Goal: Task Accomplishment & Management: Manage account settings

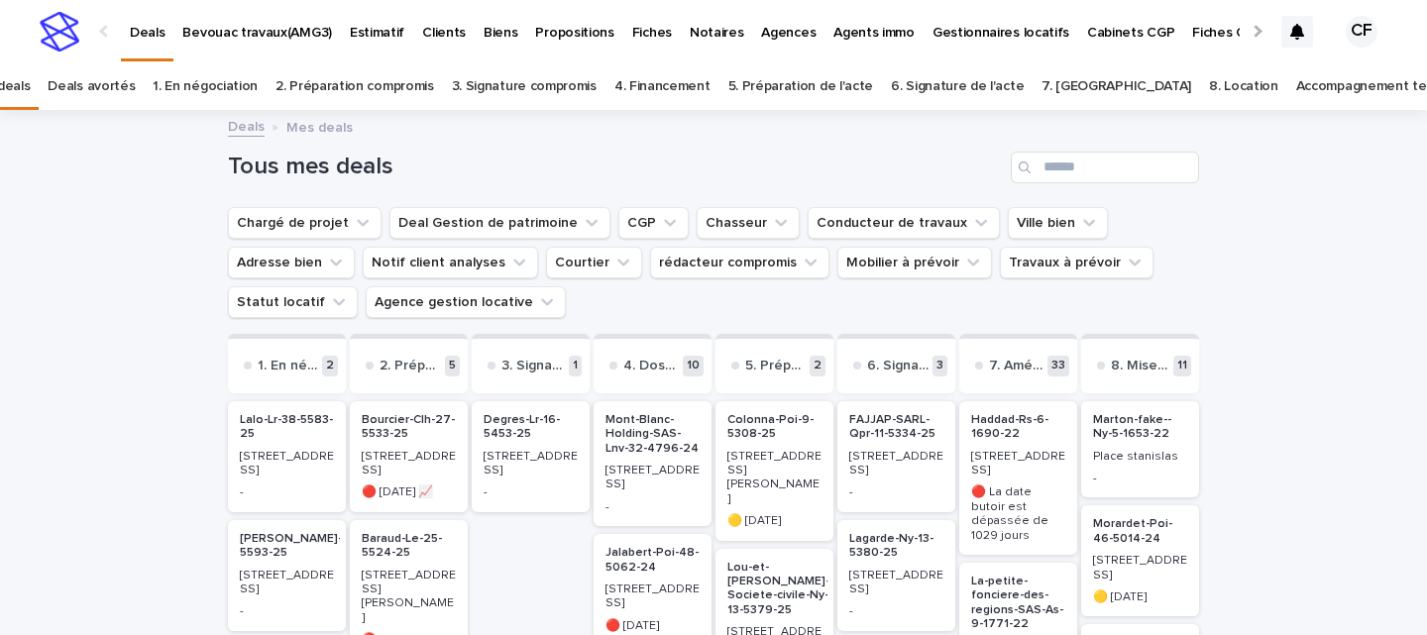
scroll to position [228, 0]
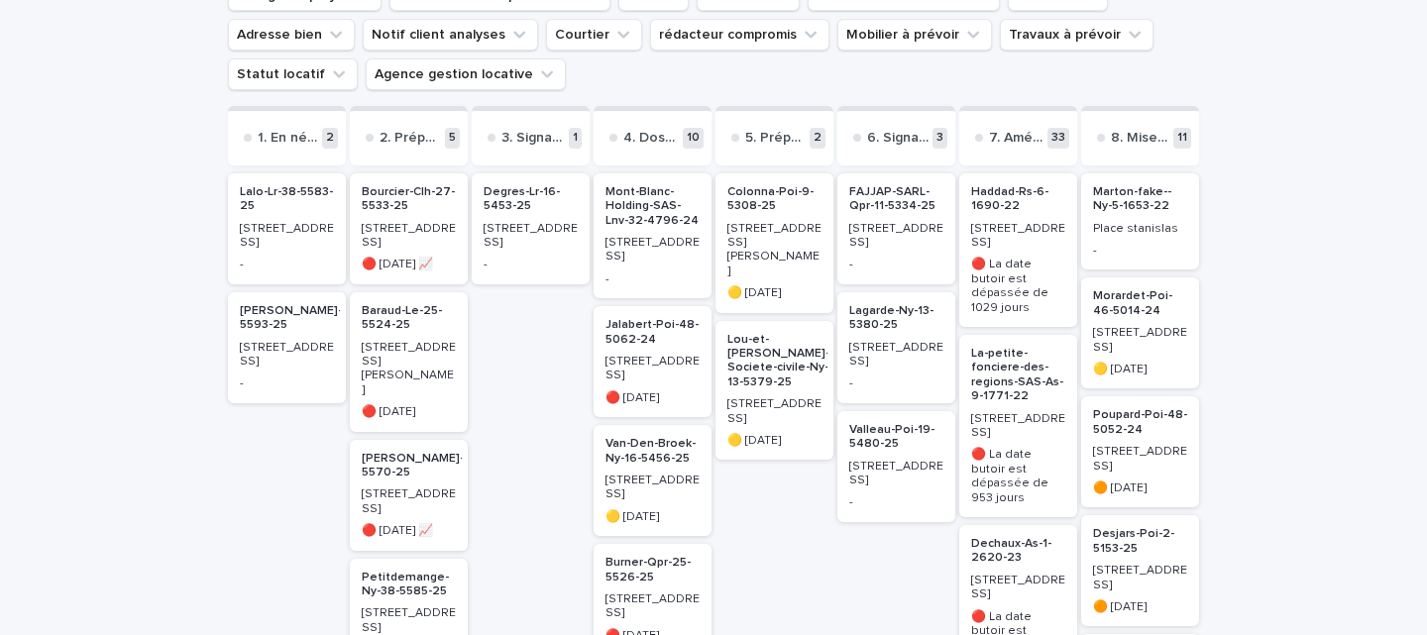
click at [861, 373] on div "-" at bounding box center [896, 382] width 94 height 18
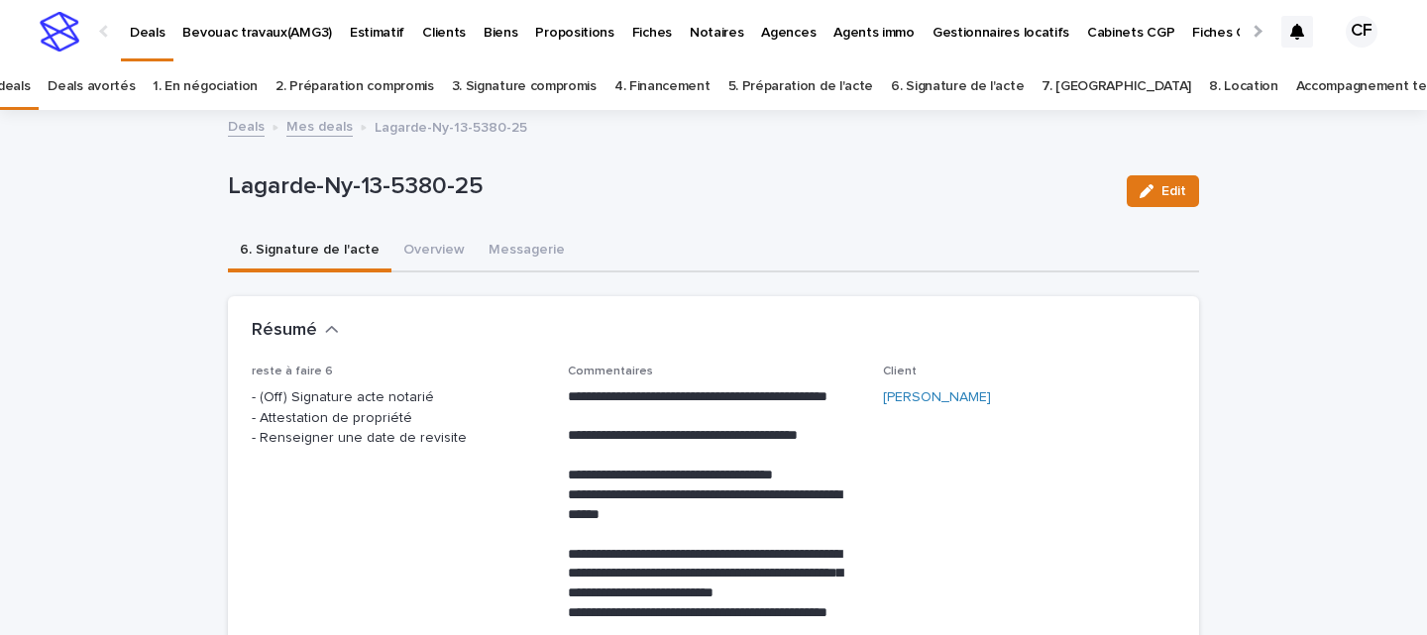
click at [340, 249] on button "6. Signature de l'acte" at bounding box center [309, 252] width 163 height 42
click at [405, 240] on button "Overview" at bounding box center [433, 252] width 85 height 42
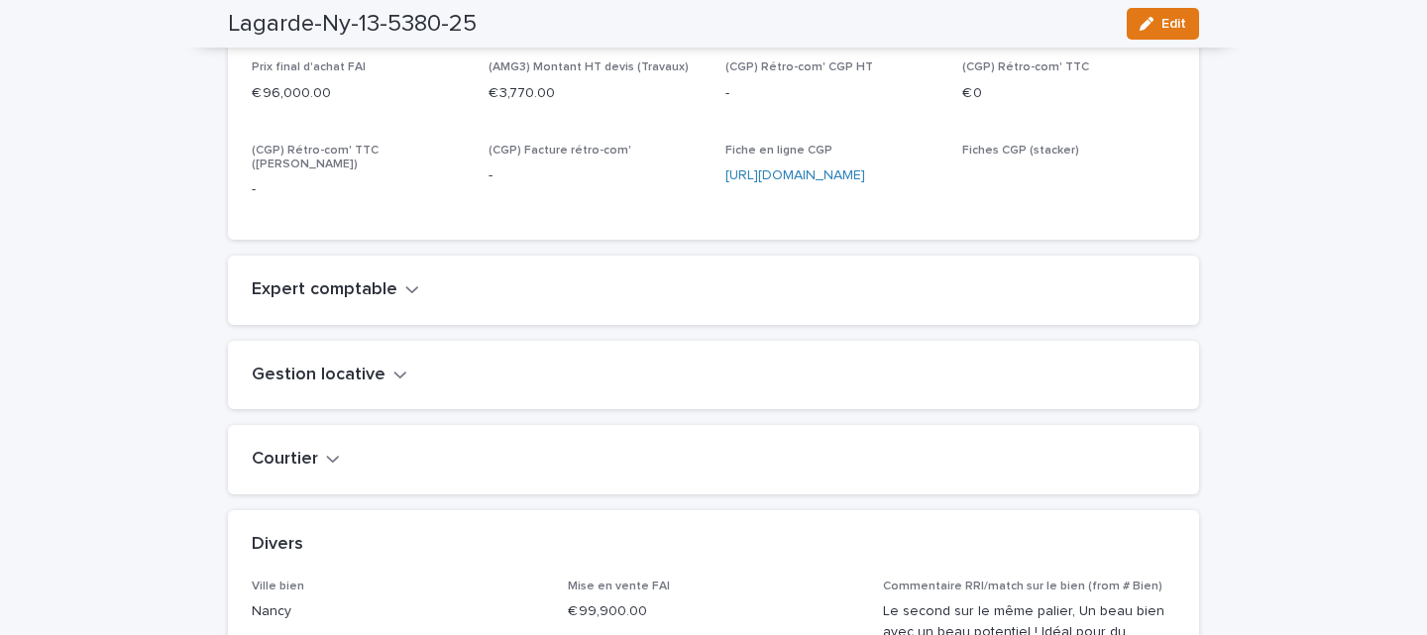
scroll to position [1322, 0]
click at [369, 301] on h2 "Expert comptable" at bounding box center [325, 290] width 146 height 22
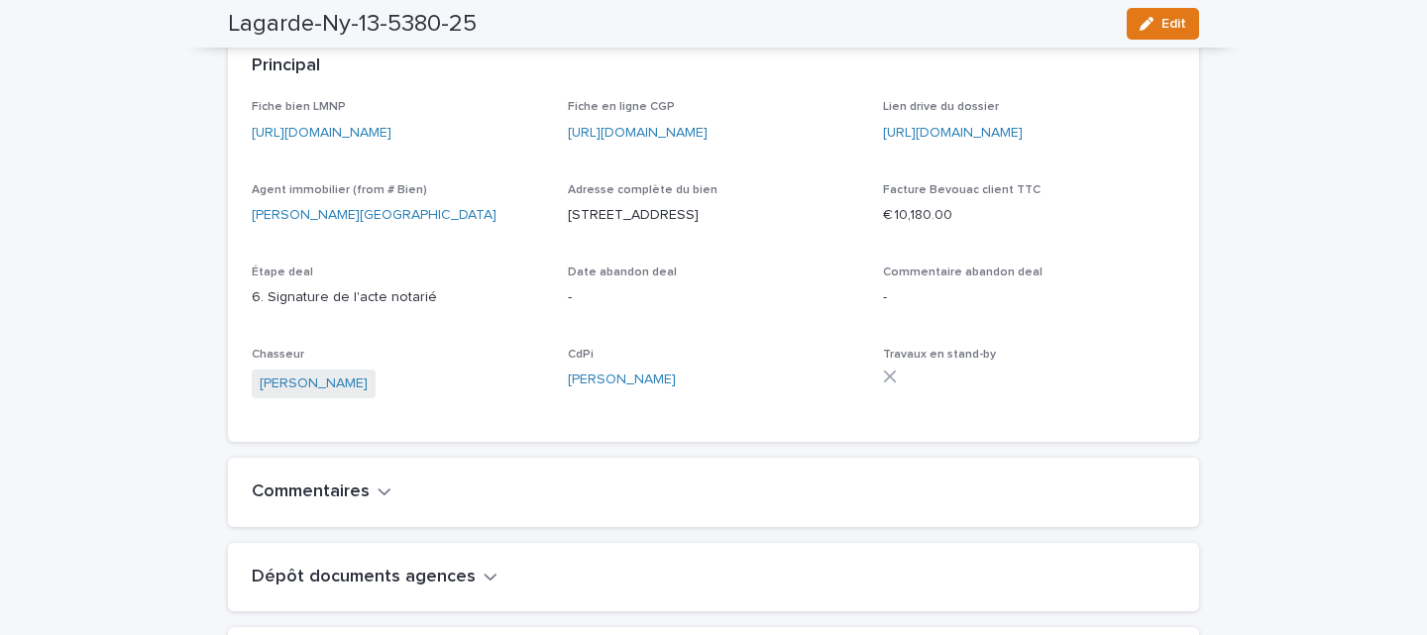
scroll to position [0, 0]
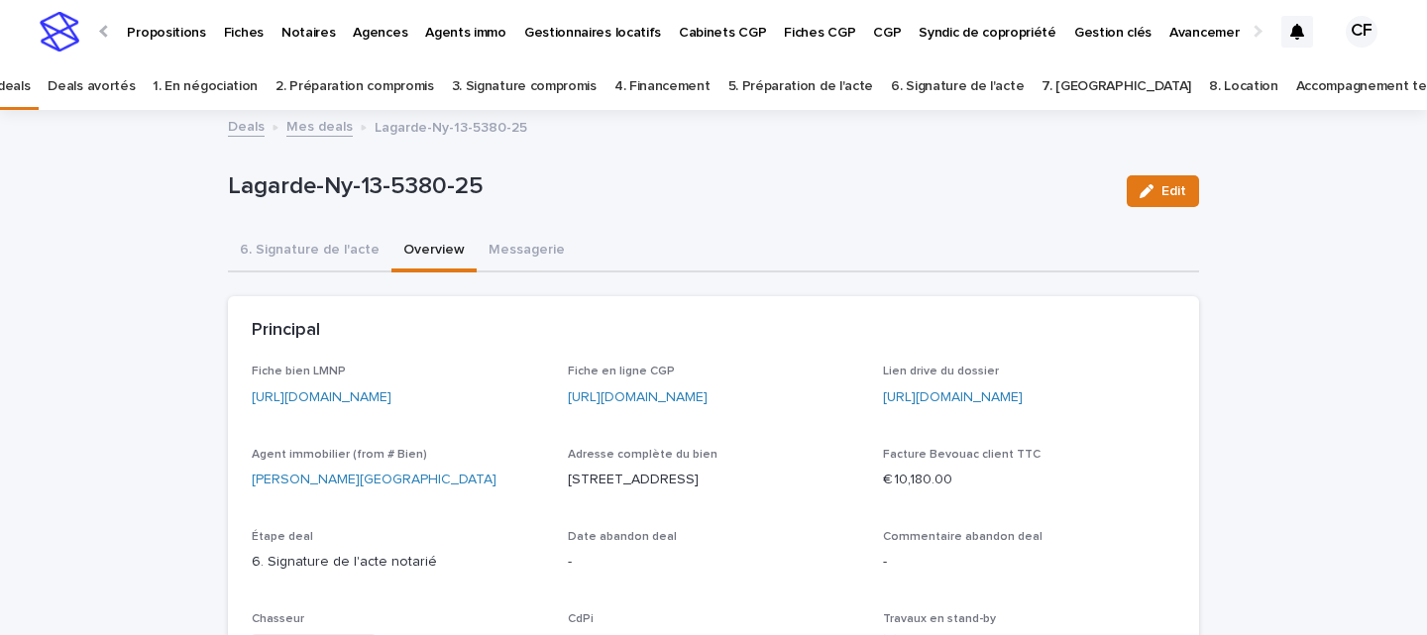
click at [531, 256] on button "Messagerie" at bounding box center [527, 252] width 100 height 42
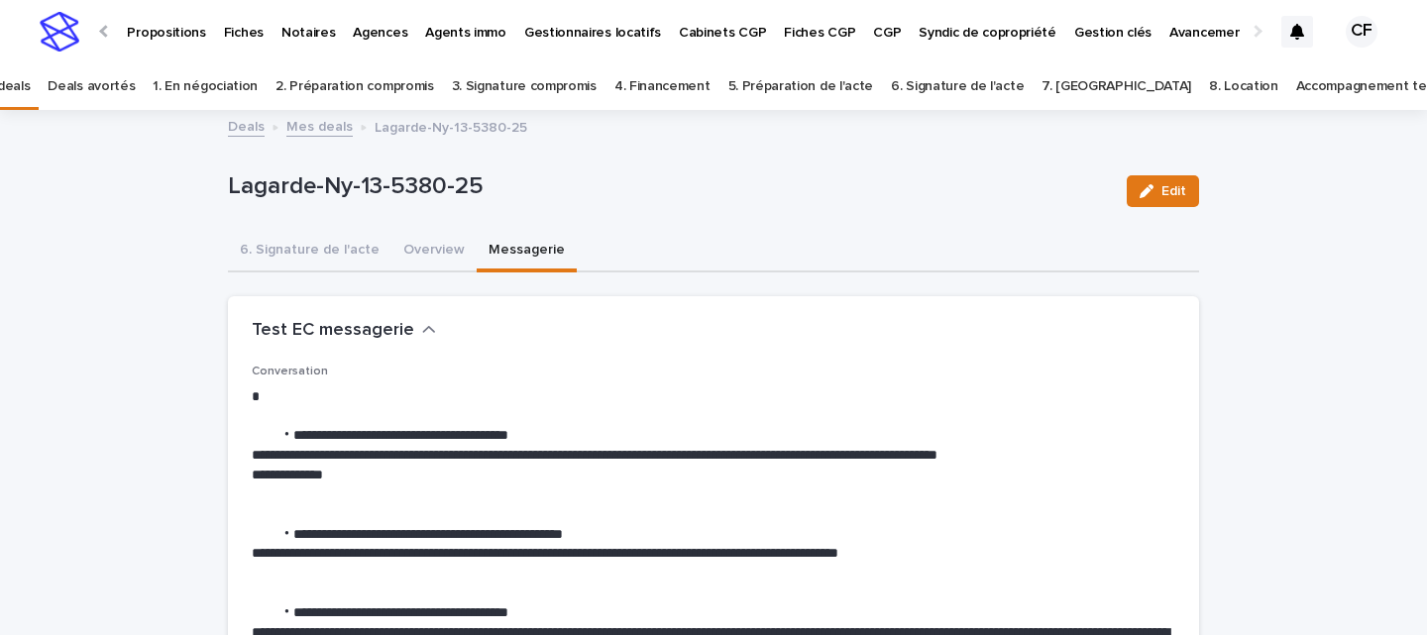
click at [68, 49] on img at bounding box center [60, 32] width 40 height 40
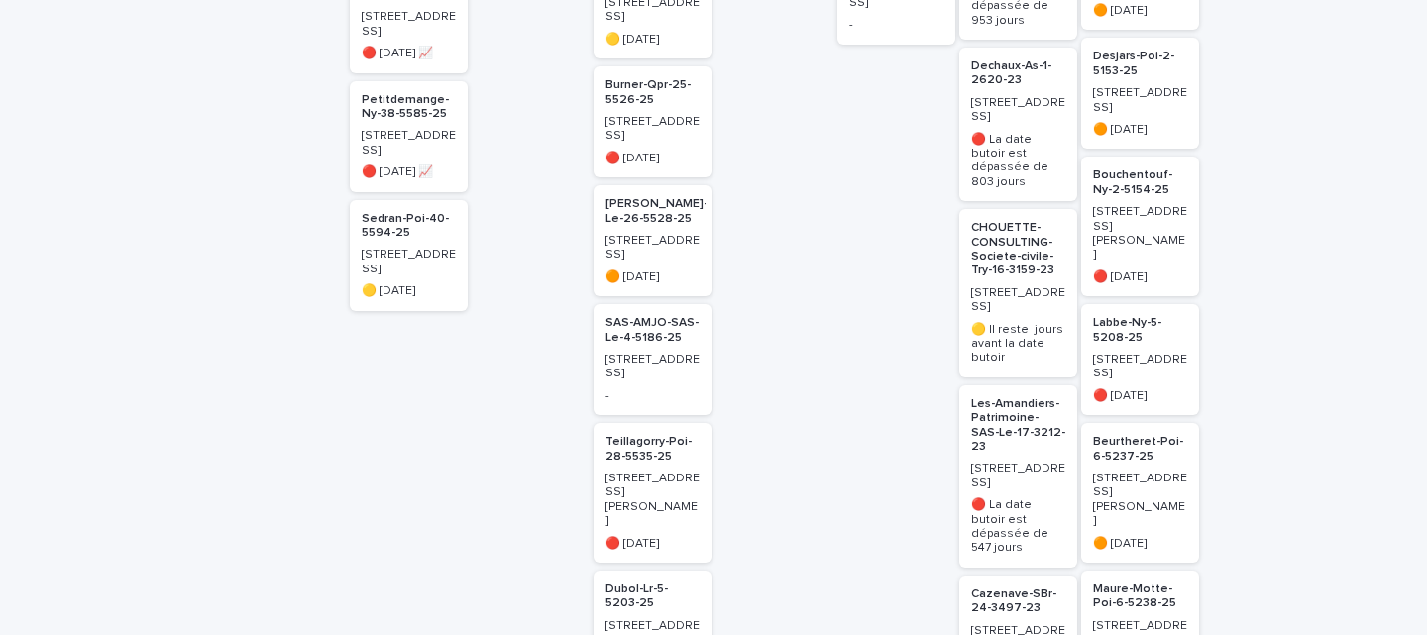
scroll to position [274, 0]
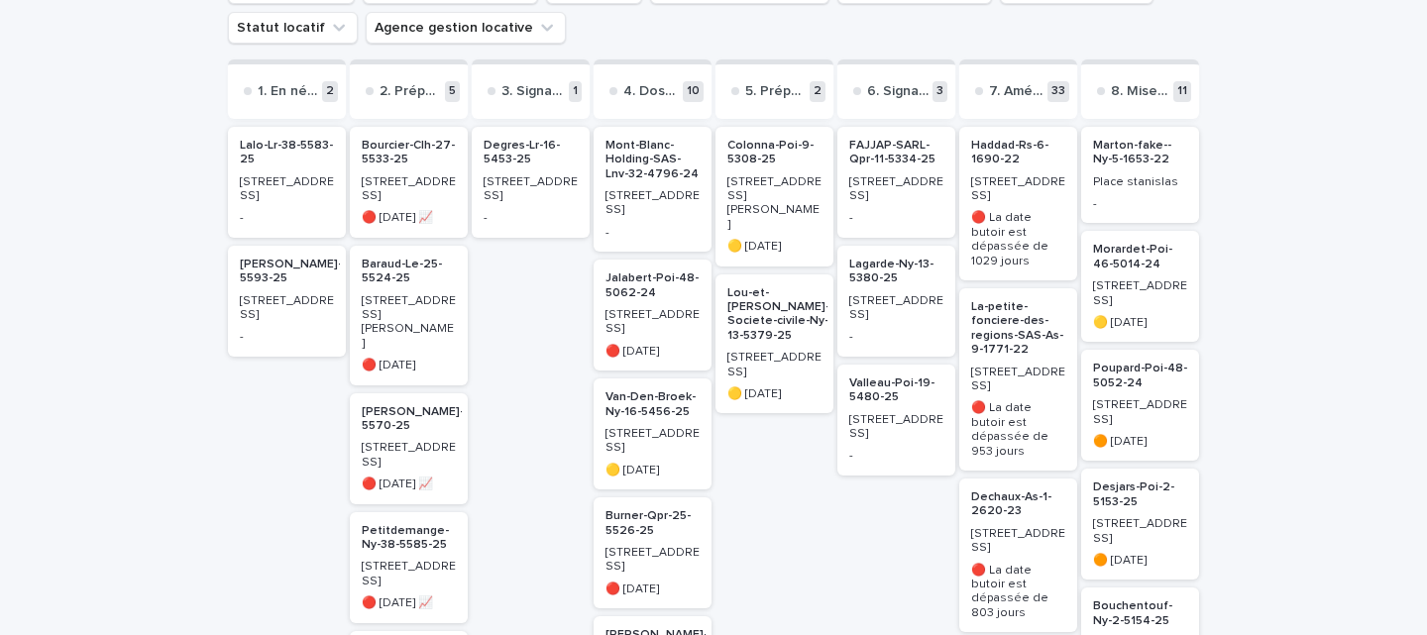
click at [904, 302] on p "[STREET_ADDRESS]" at bounding box center [896, 308] width 94 height 29
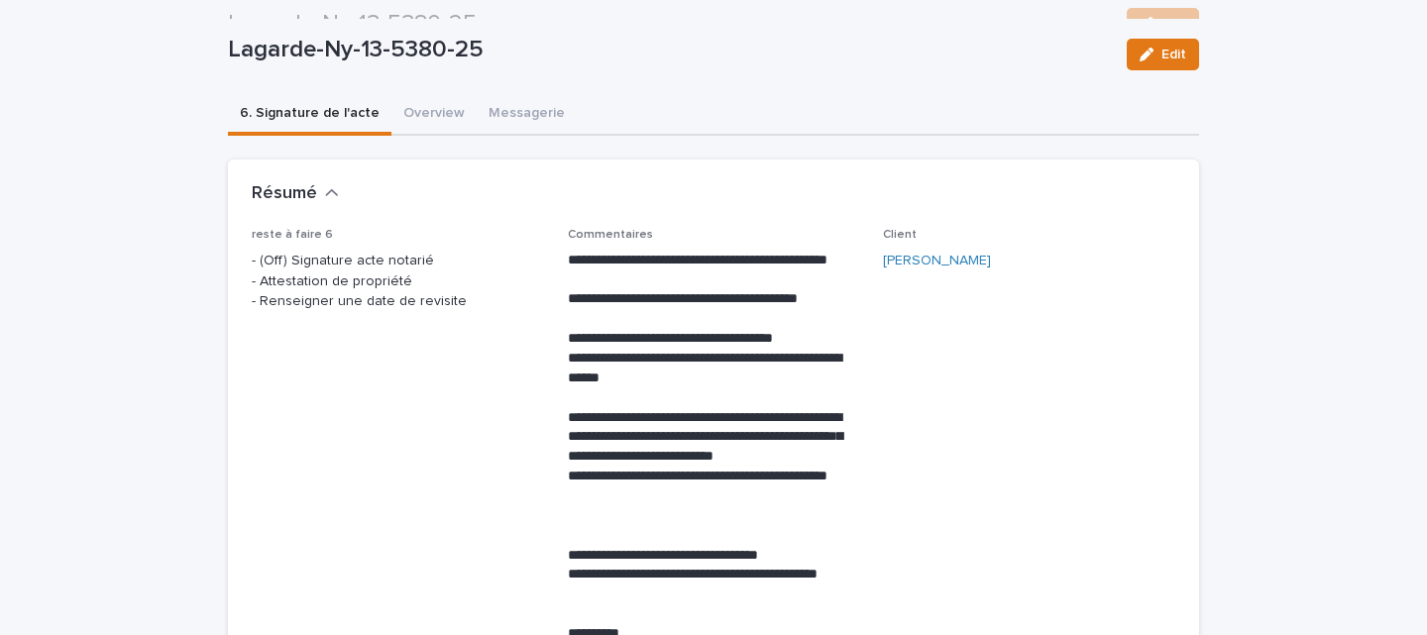
scroll to position [104, 0]
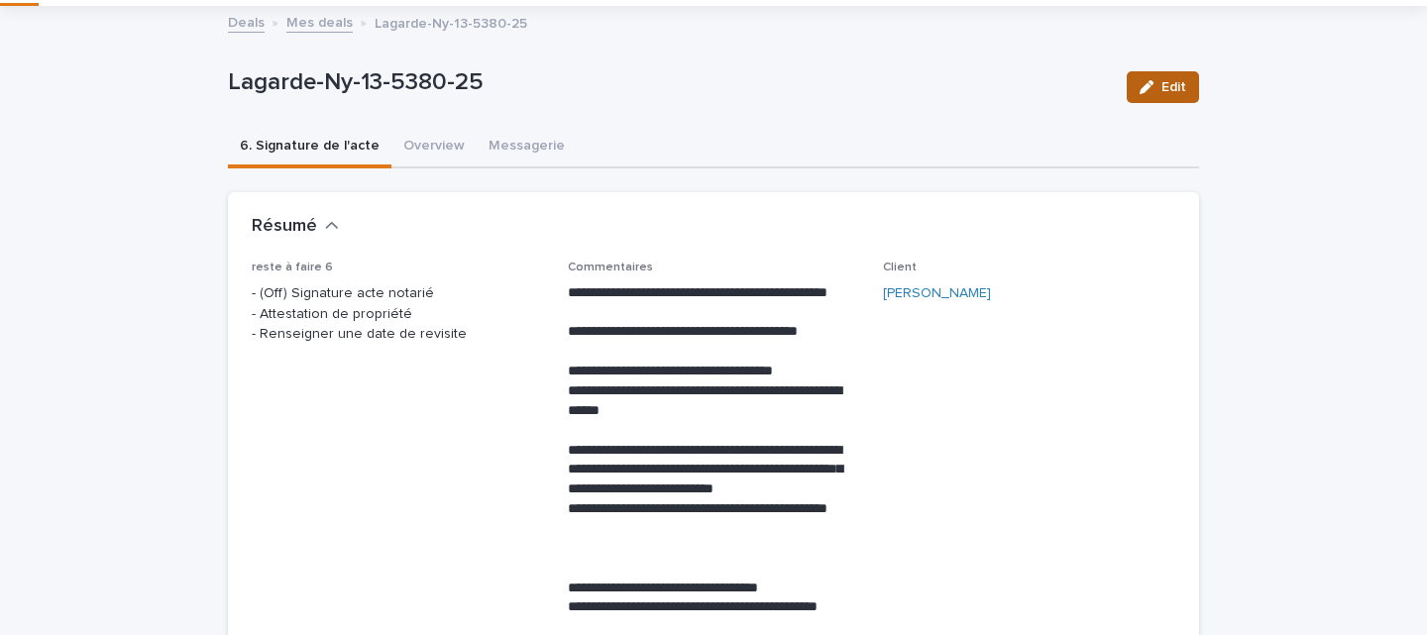
click at [1141, 89] on icon "button" at bounding box center [1147, 87] width 14 height 14
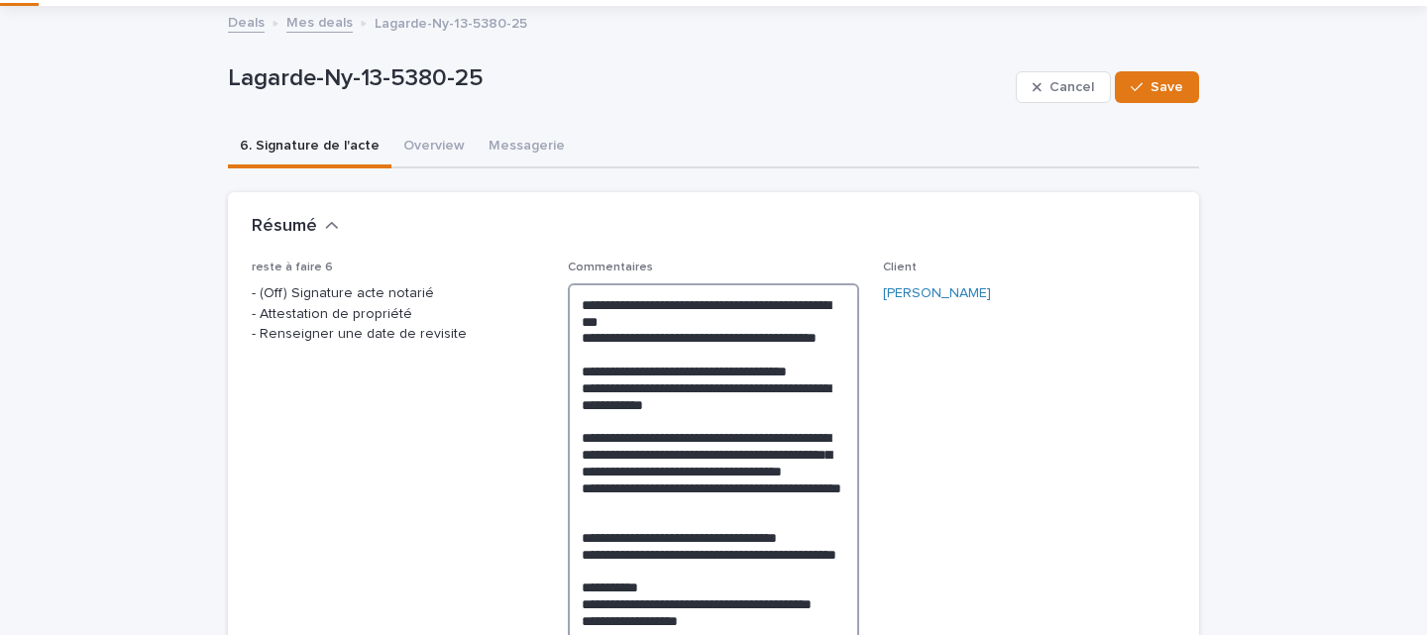
click at [580, 301] on textarea "**********" at bounding box center [714, 595] width 292 height 625
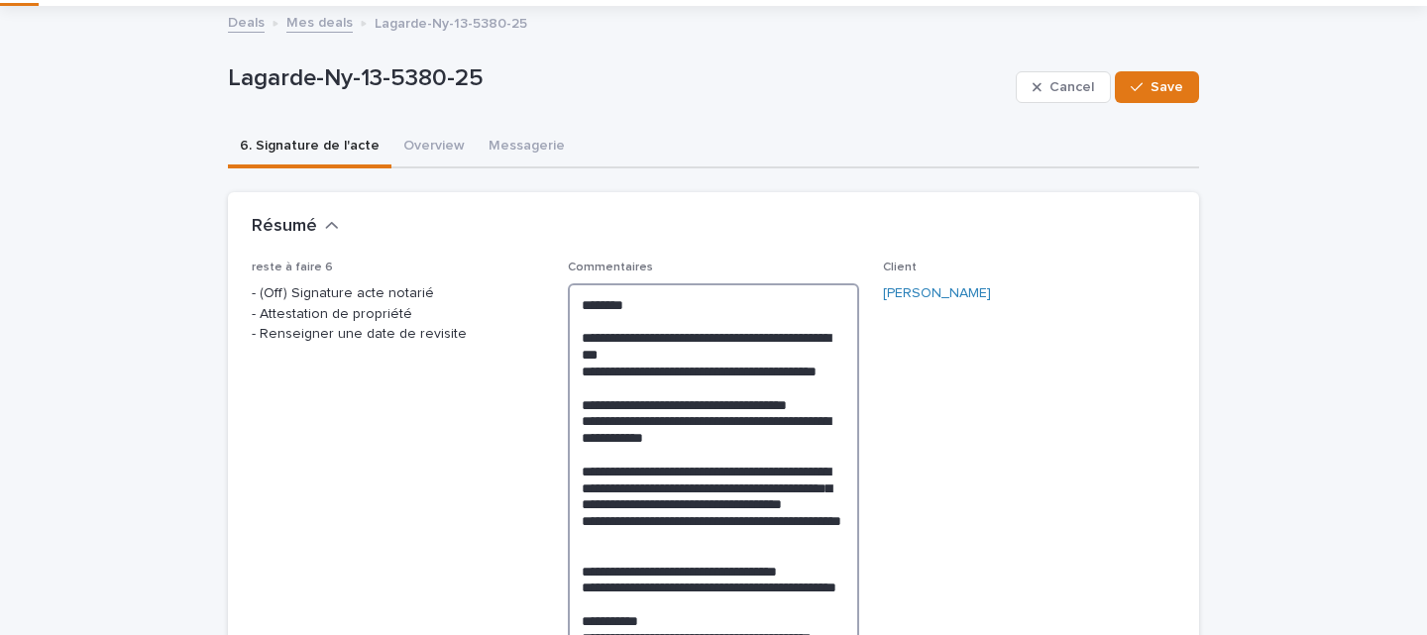
click at [658, 301] on textarea "**********" at bounding box center [714, 612] width 292 height 658
type textarea "**********"
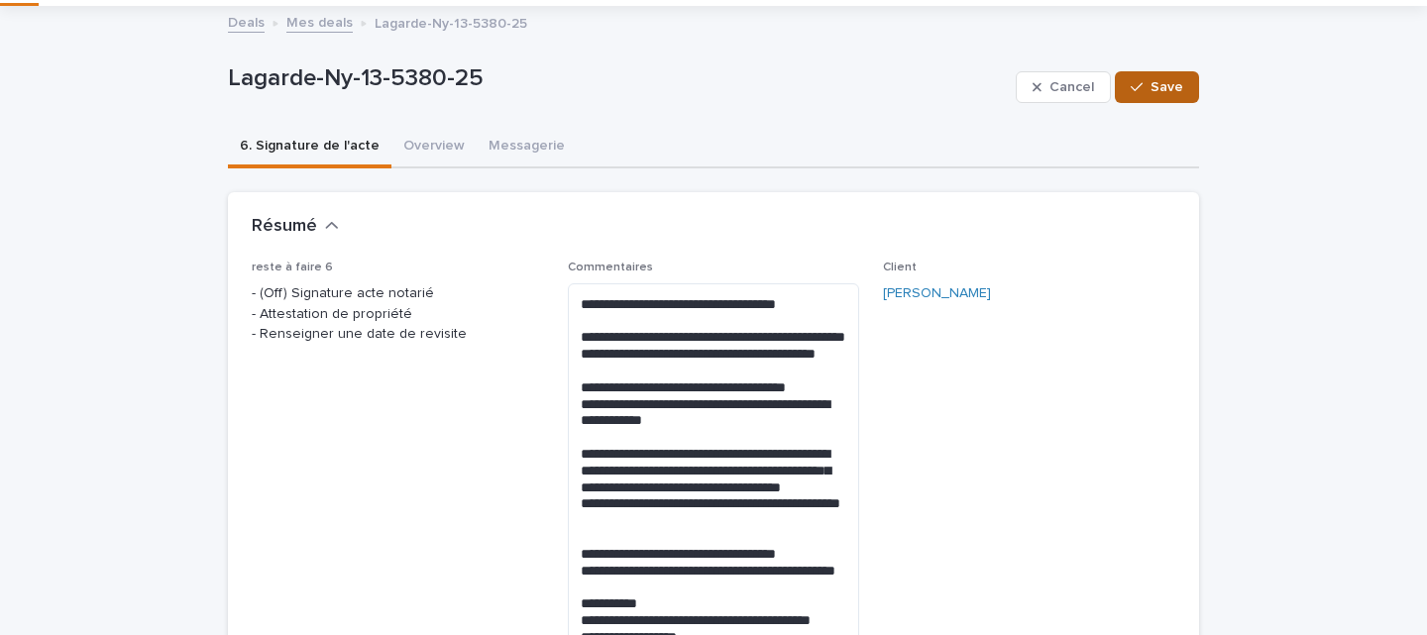
click at [1167, 82] on span "Save" at bounding box center [1166, 87] width 33 height 14
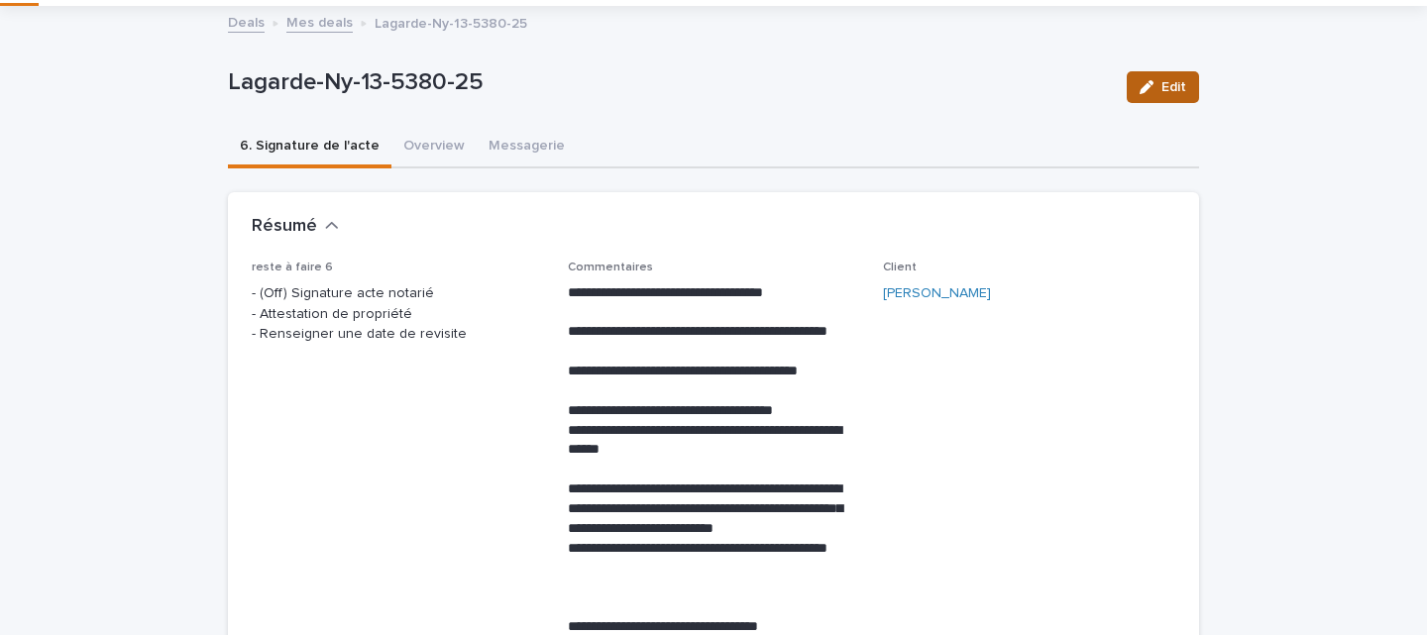
click at [1146, 84] on icon "button" at bounding box center [1147, 87] width 14 height 14
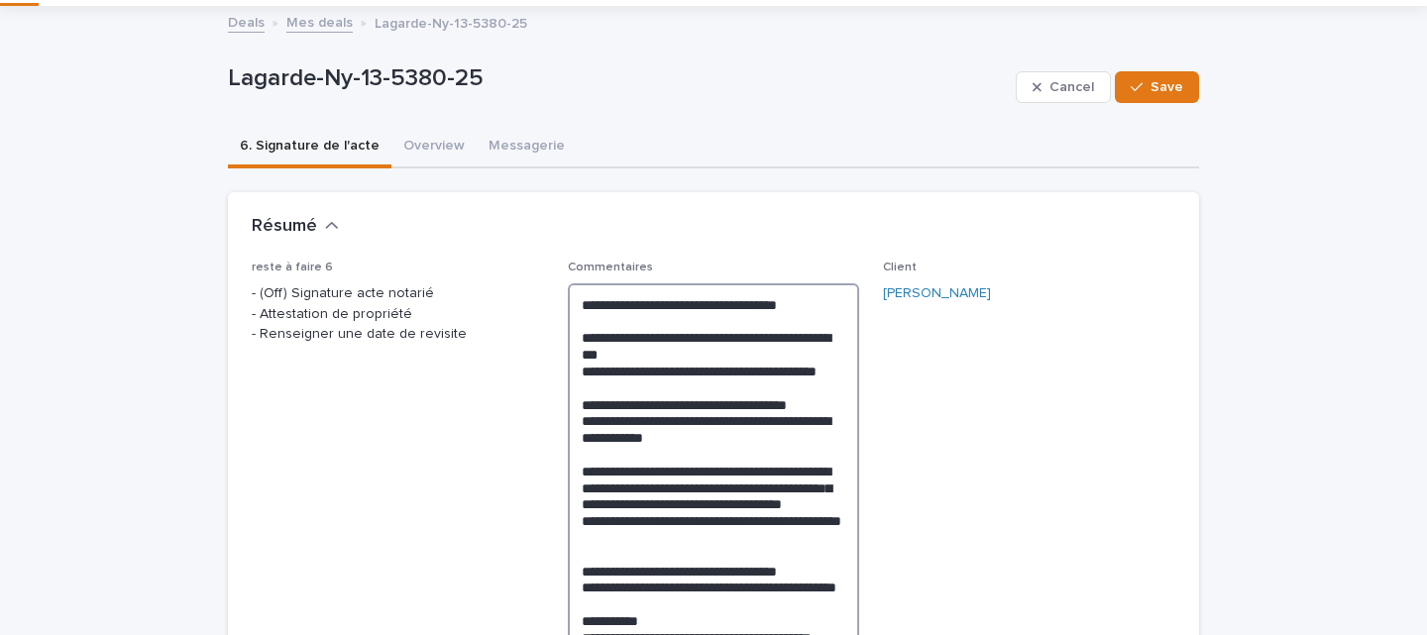
click at [649, 301] on textarea "**********" at bounding box center [714, 612] width 292 height 658
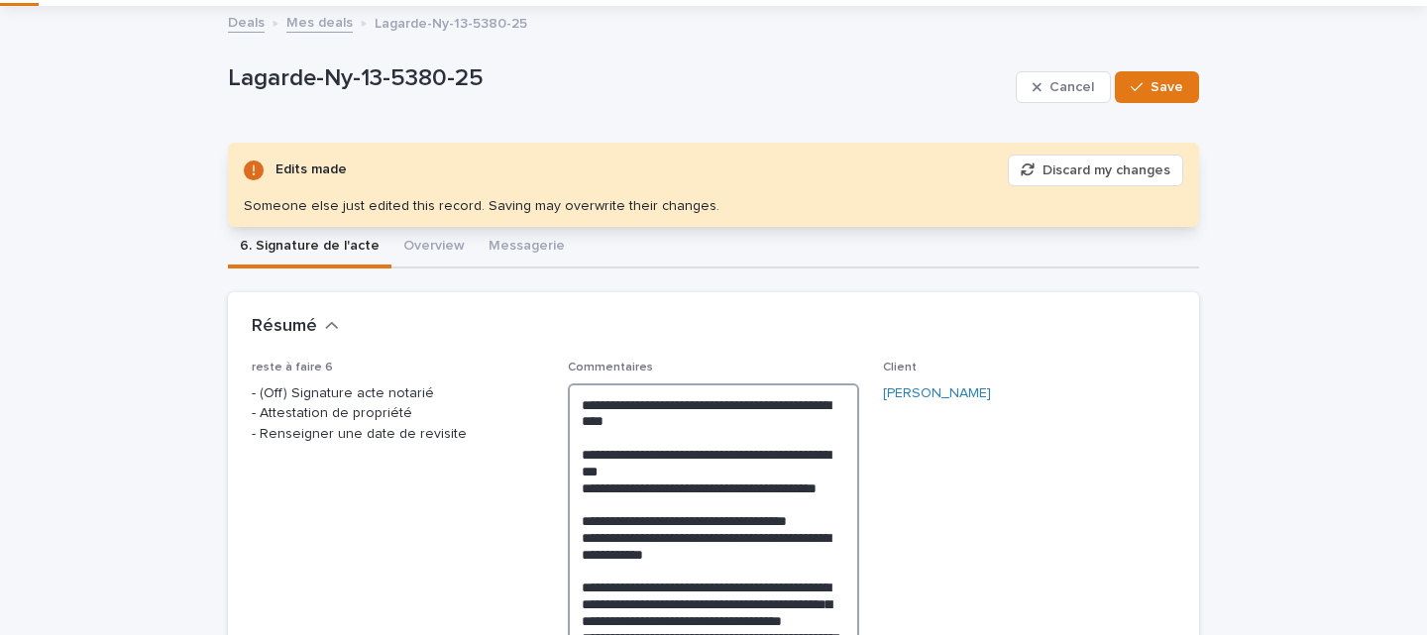
type textarea "**********"
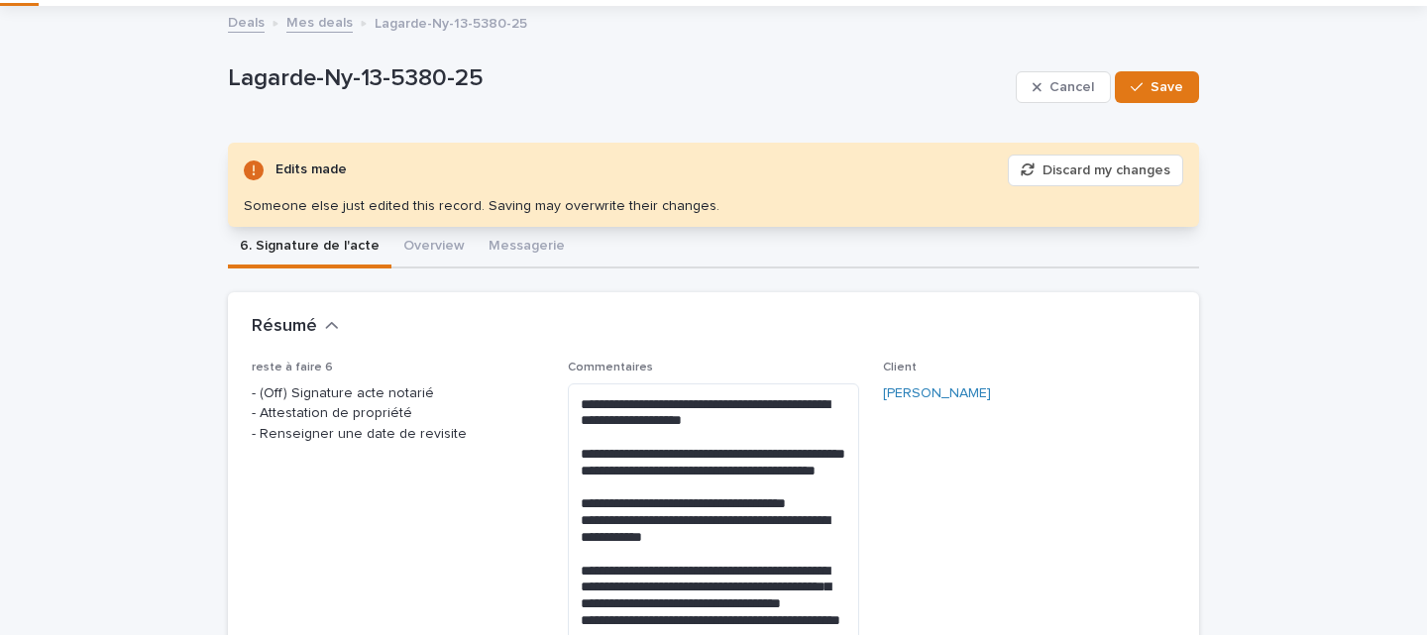
click at [1178, 119] on div "Cancel Save" at bounding box center [1107, 87] width 183 height 79
click at [1175, 98] on button "Save" at bounding box center [1157, 87] width 84 height 32
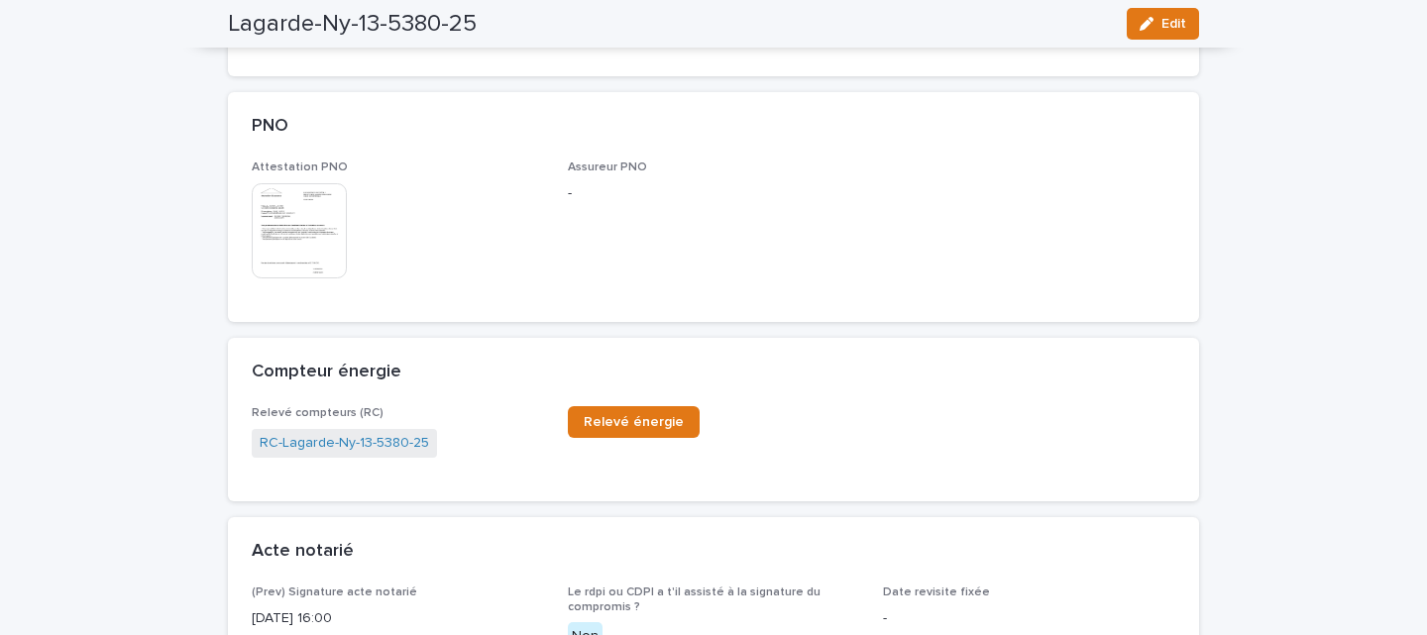
scroll to position [1251, 0]
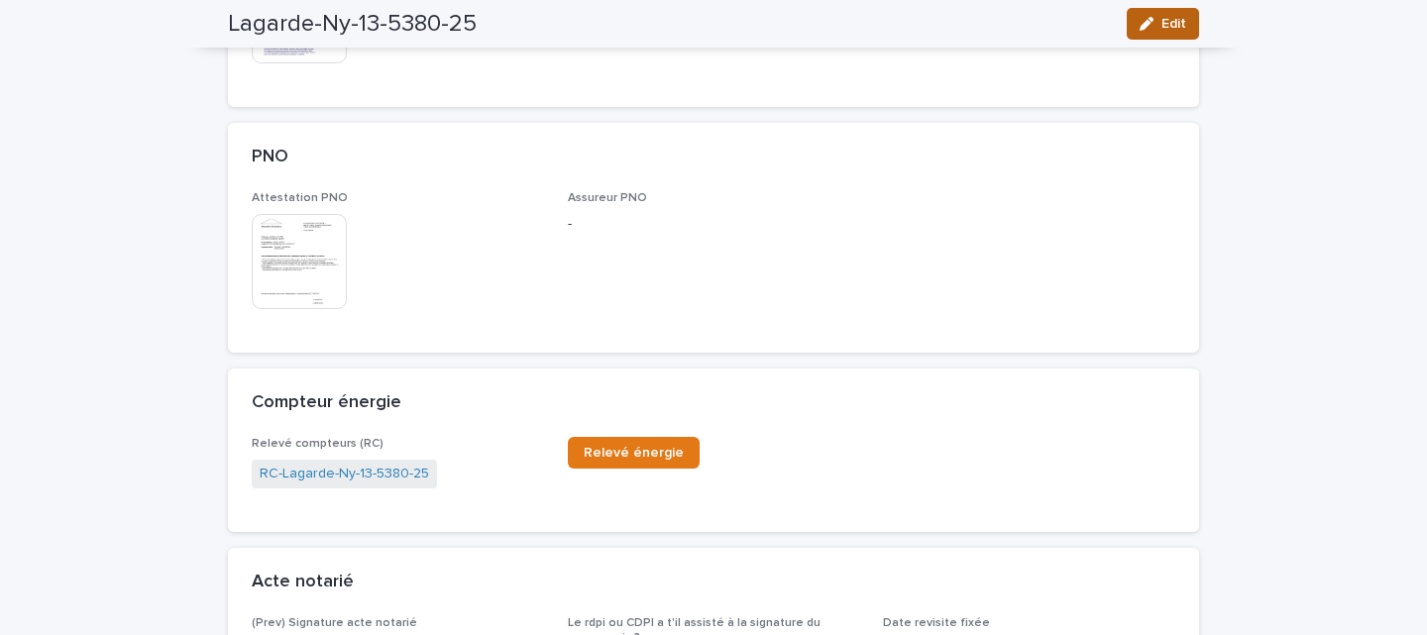
click at [1174, 22] on span "Edit" at bounding box center [1173, 24] width 25 height 14
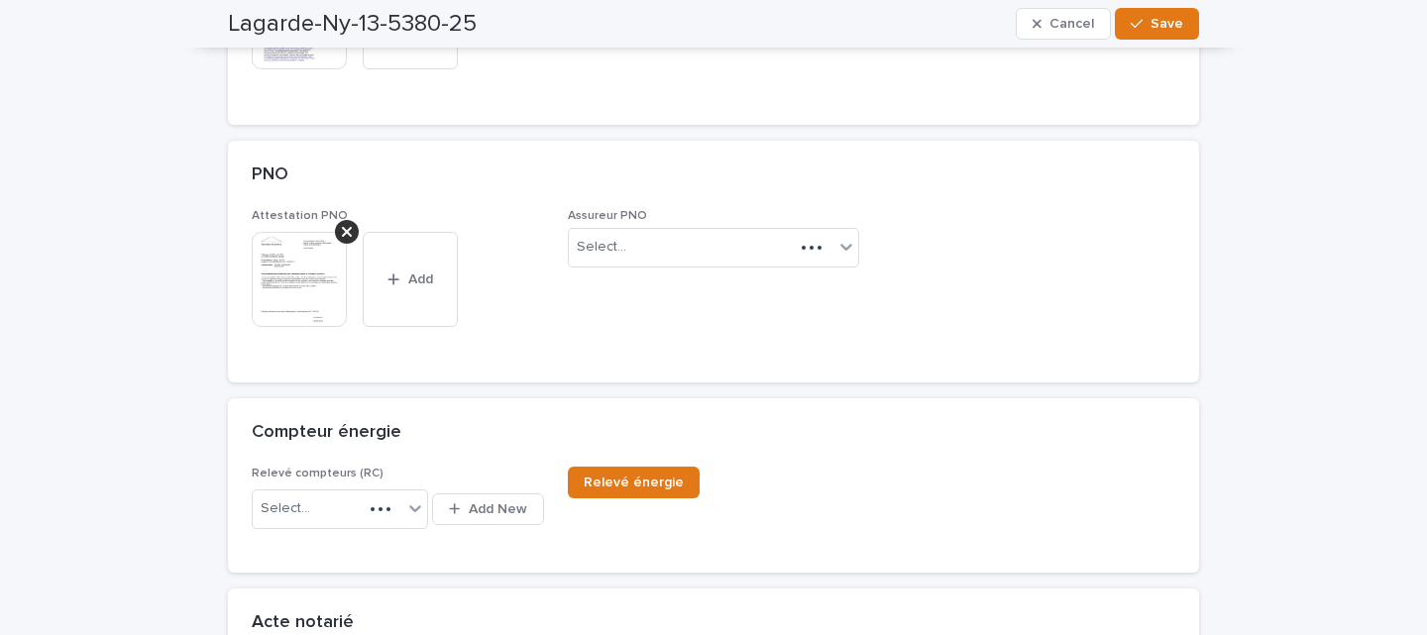
scroll to position [1001, 0]
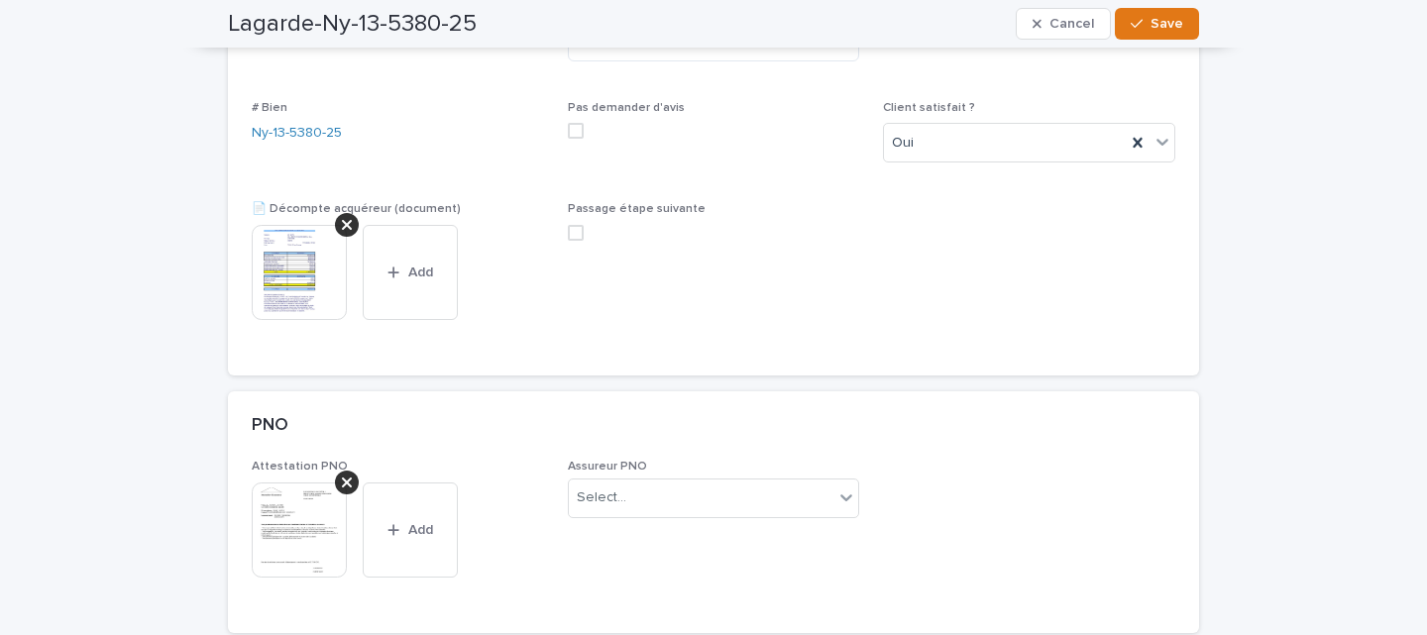
click at [302, 540] on img at bounding box center [299, 530] width 95 height 95
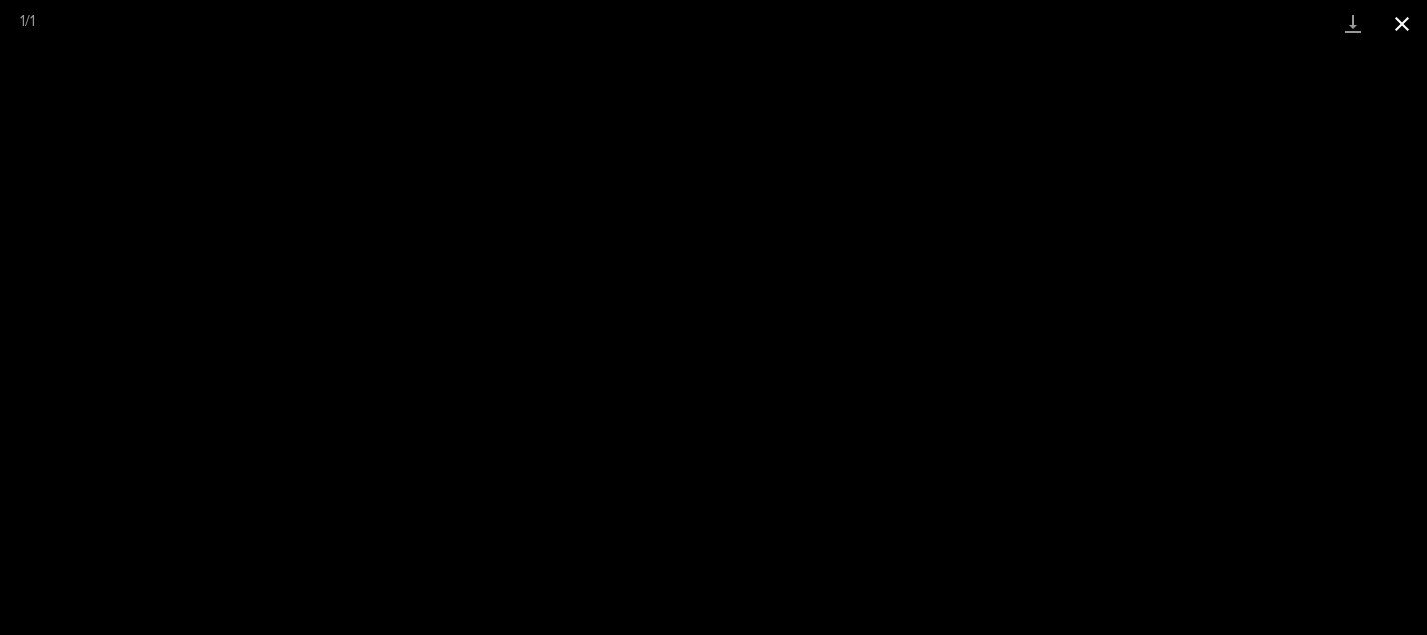
click at [1398, 28] on button "Close gallery" at bounding box center [1402, 23] width 50 height 47
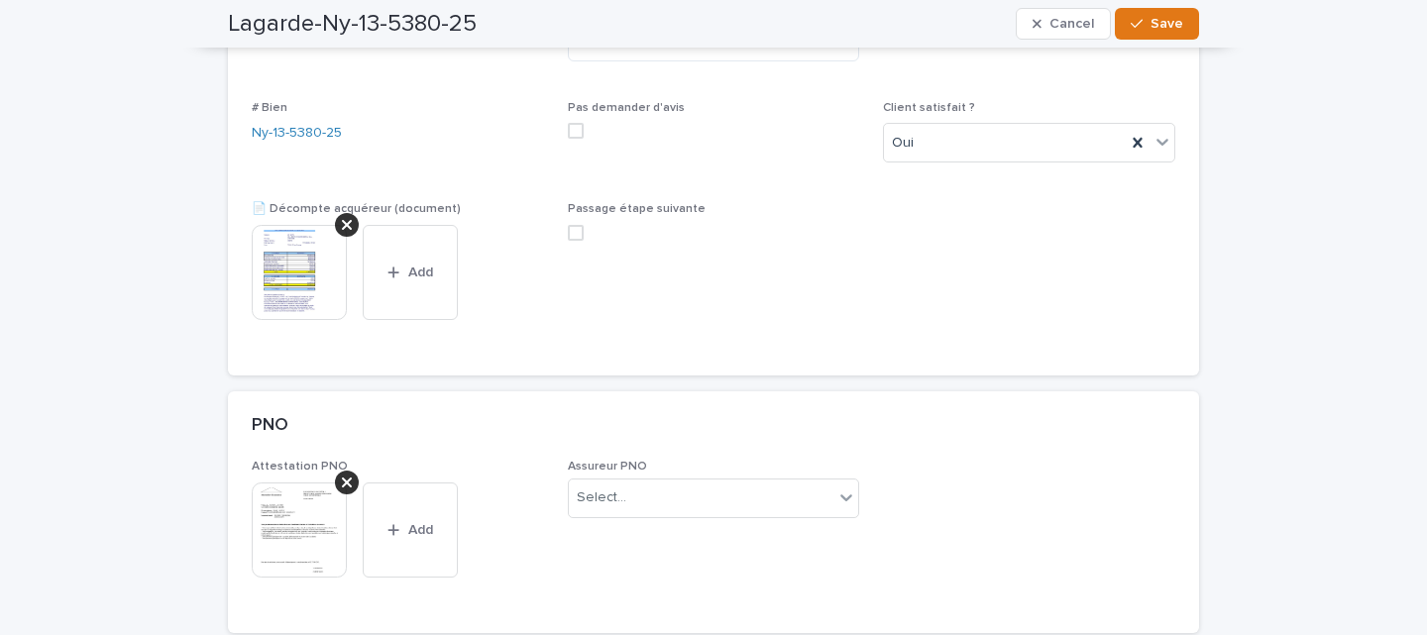
click at [771, 519] on div "Assureur PNO Select..." at bounding box center [714, 496] width 292 height 73
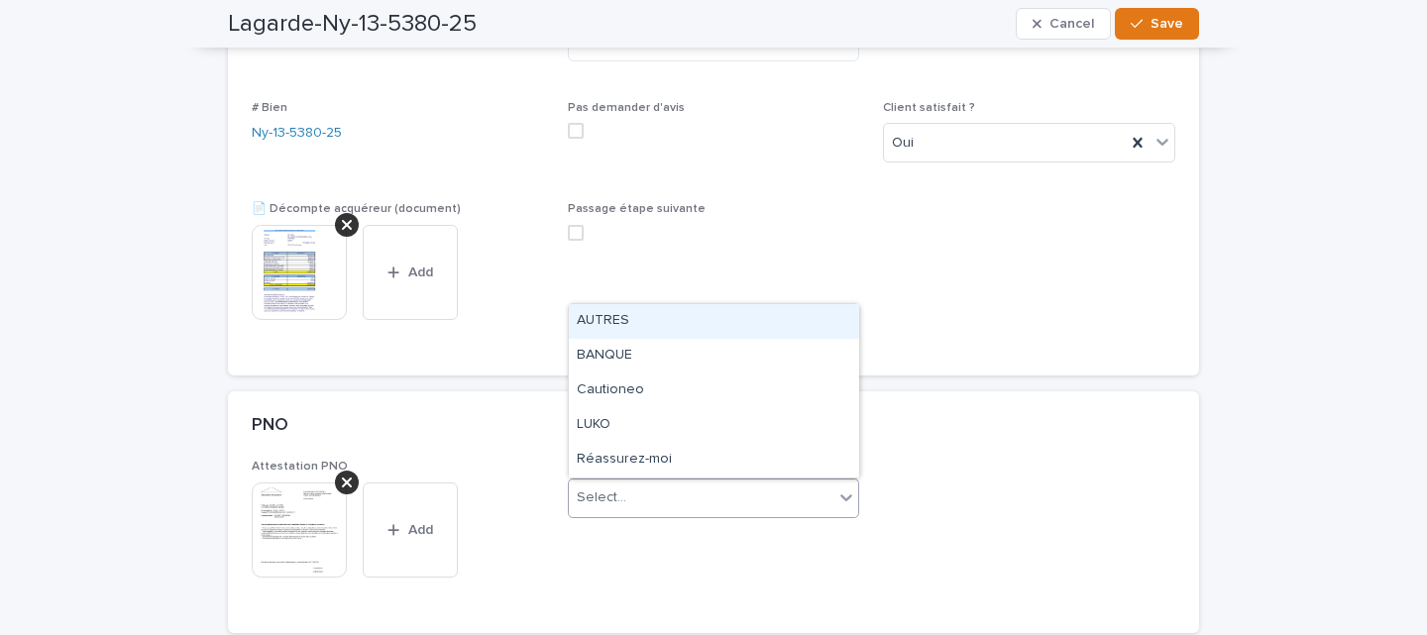
click at [762, 496] on div "Select..." at bounding box center [702, 498] width 266 height 33
click at [723, 316] on div "AUTRES" at bounding box center [714, 321] width 290 height 35
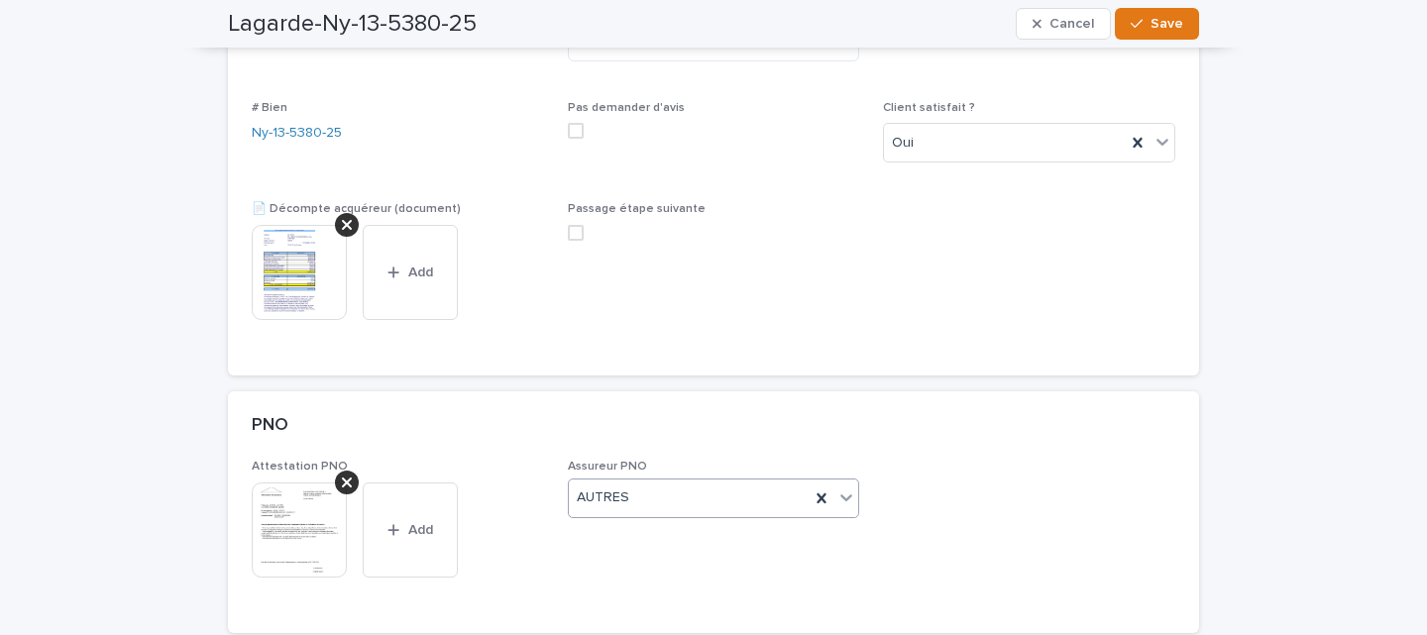
click at [639, 400] on div "PNO" at bounding box center [713, 425] width 971 height 69
click at [1160, 29] on span "Save" at bounding box center [1166, 24] width 33 height 14
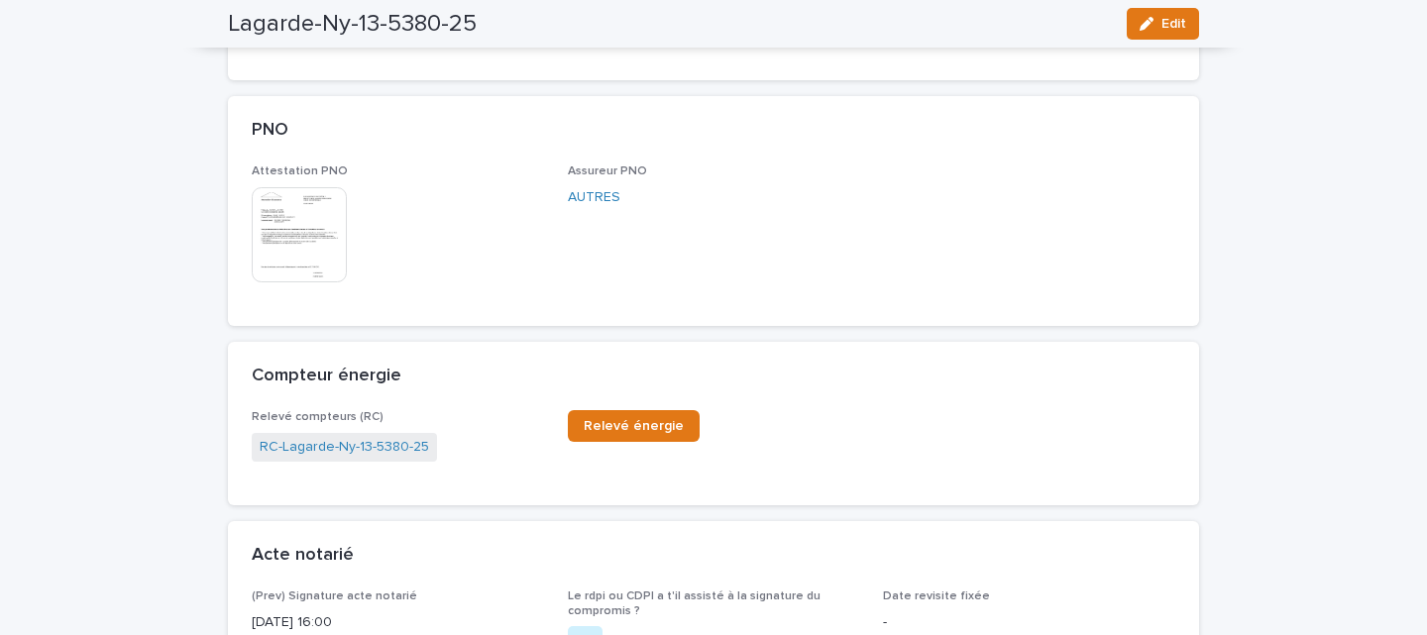
scroll to position [1544, 0]
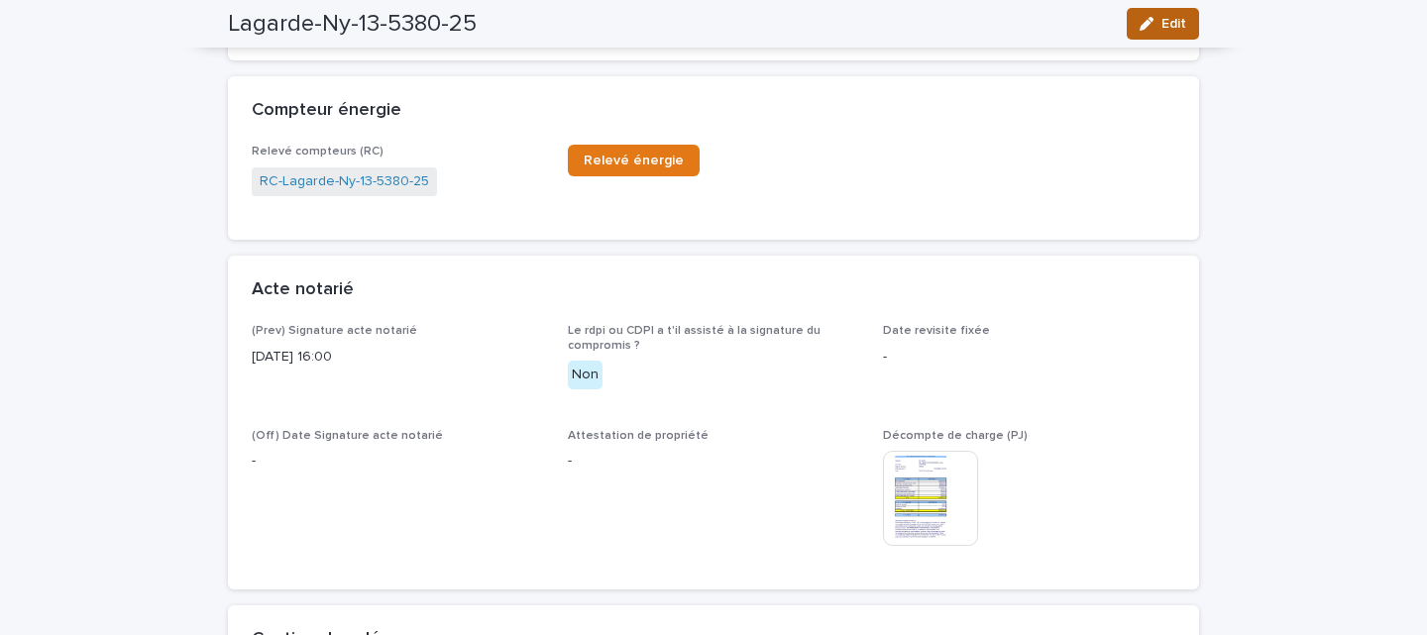
click at [1167, 11] on button "Edit" at bounding box center [1163, 24] width 72 height 32
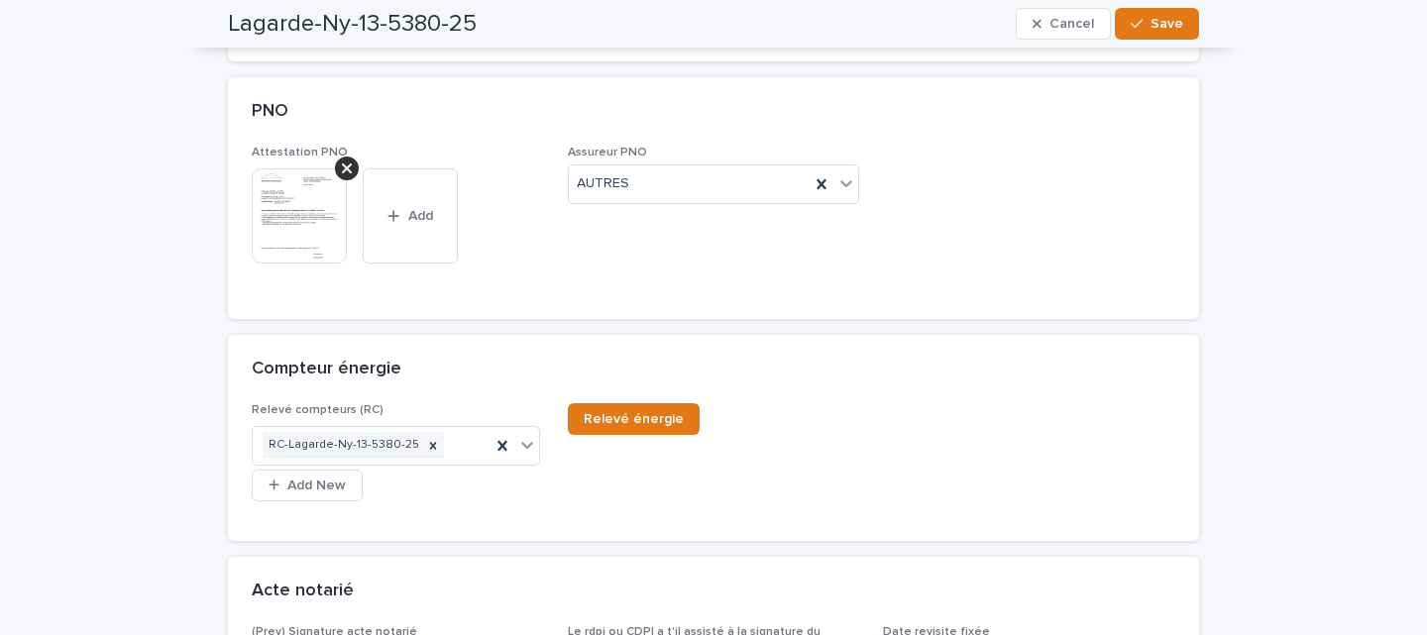
scroll to position [1651, 0]
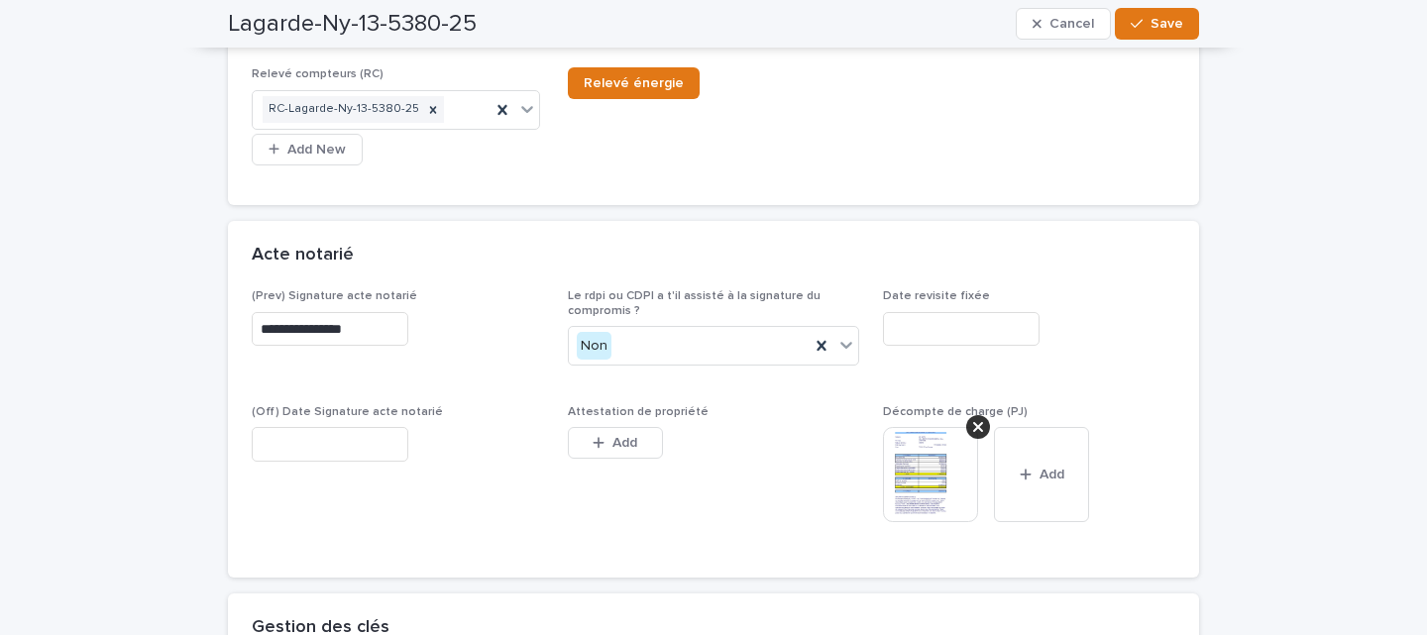
click at [950, 336] on input "text" at bounding box center [961, 329] width 157 height 35
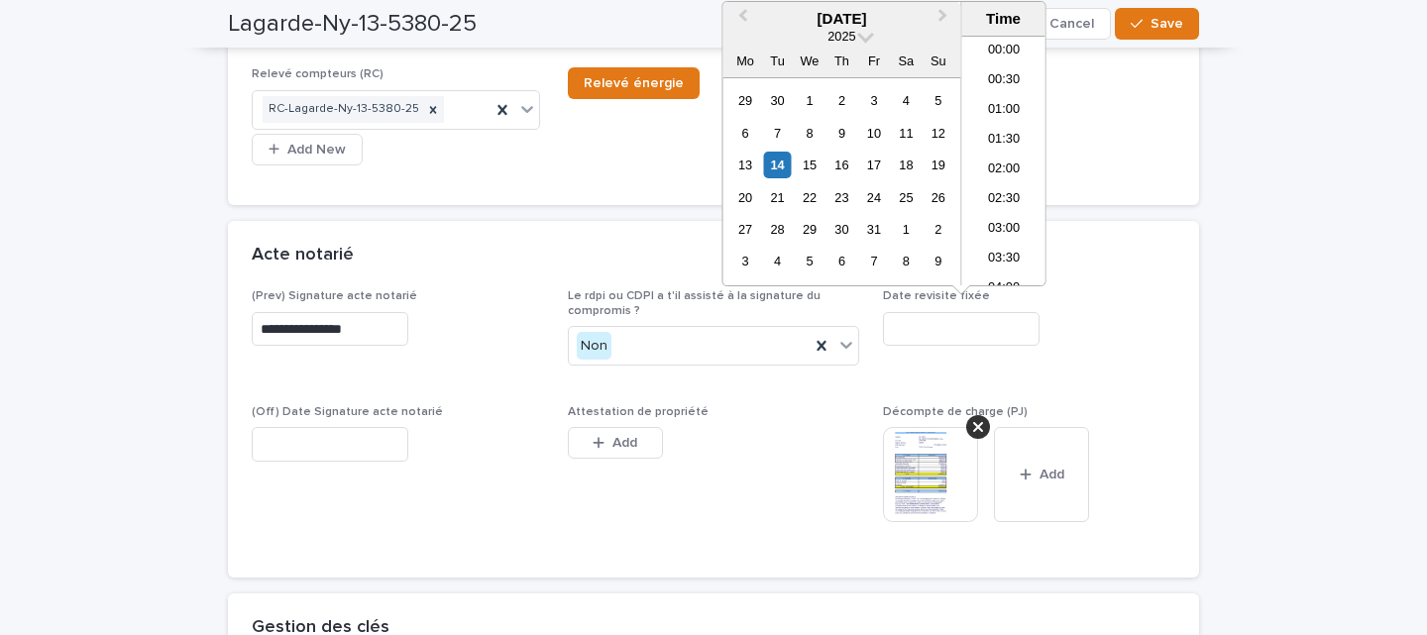
scroll to position [871, 0]
click at [786, 162] on div "14" at bounding box center [777, 165] width 27 height 27
click at [1003, 68] on li "10:30" at bounding box center [1004, 57] width 84 height 30
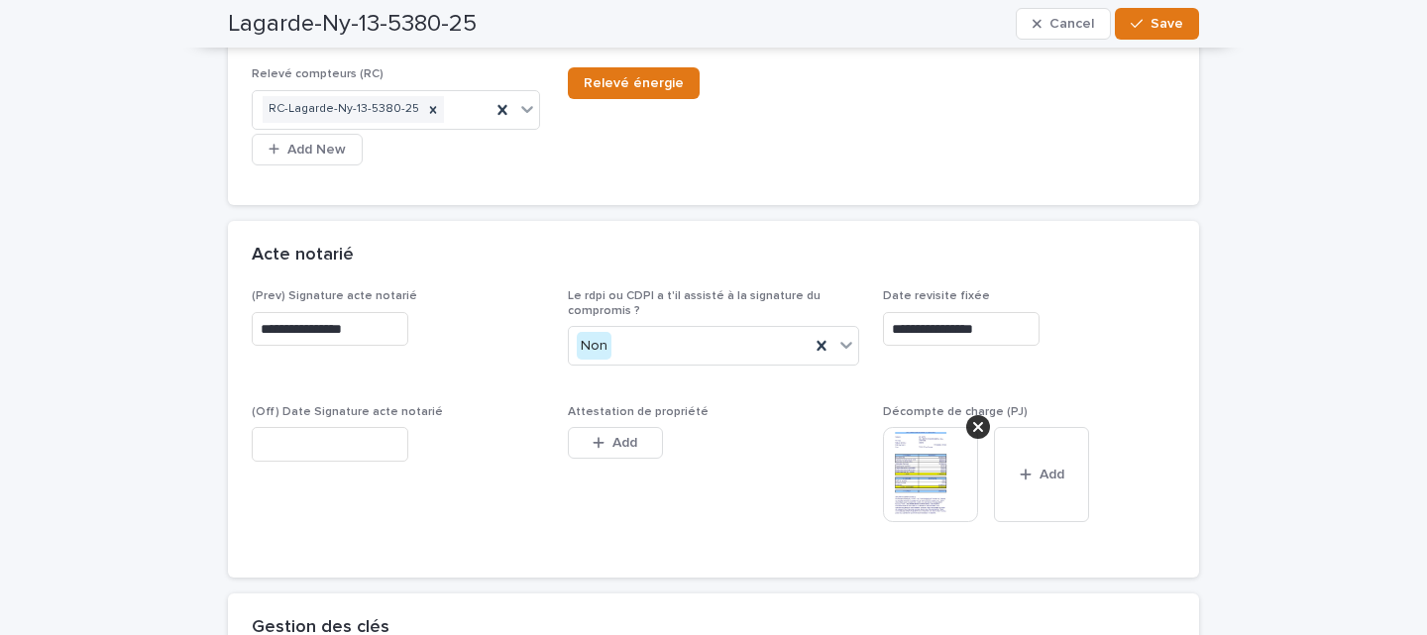
type input "**********"
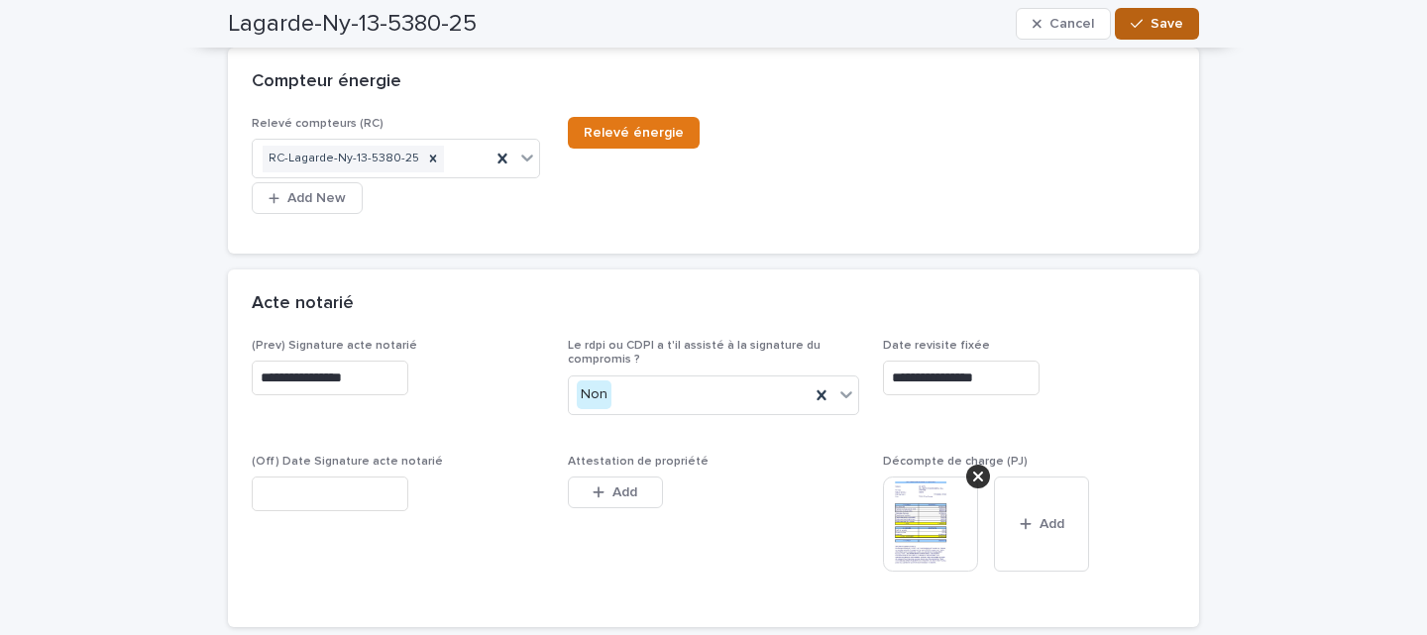
click at [1176, 21] on span "Save" at bounding box center [1166, 24] width 33 height 14
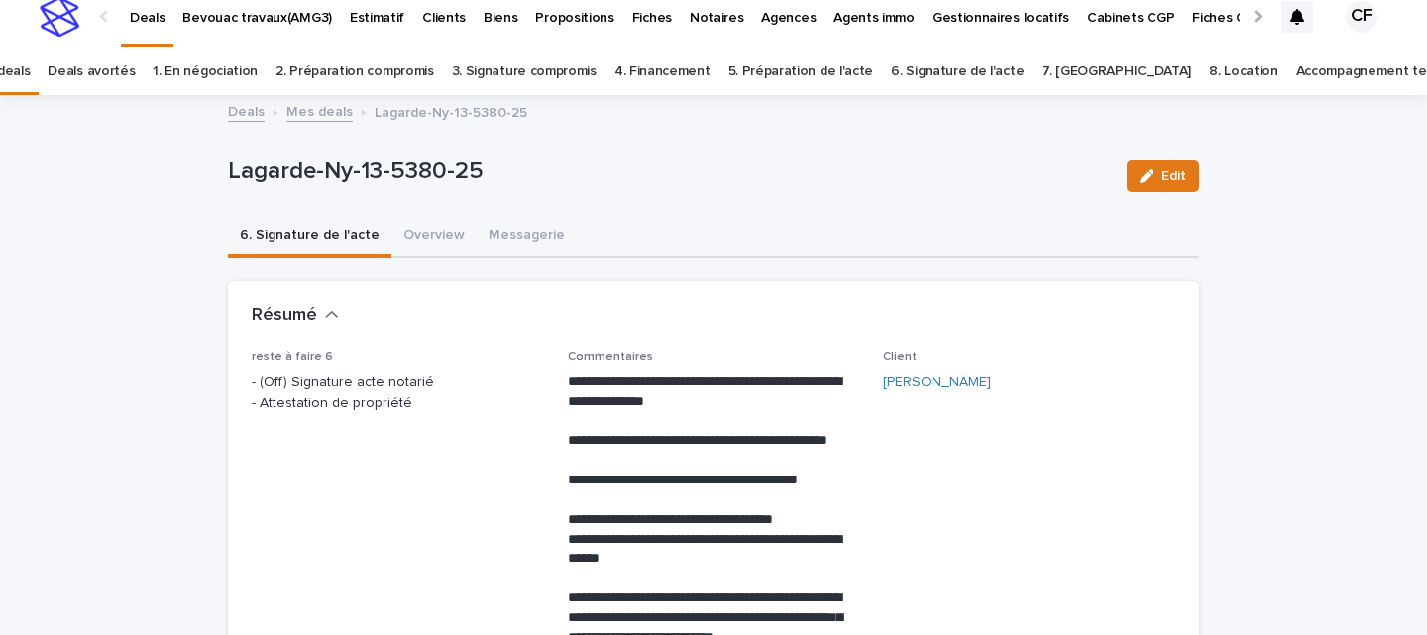
scroll to position [0, 0]
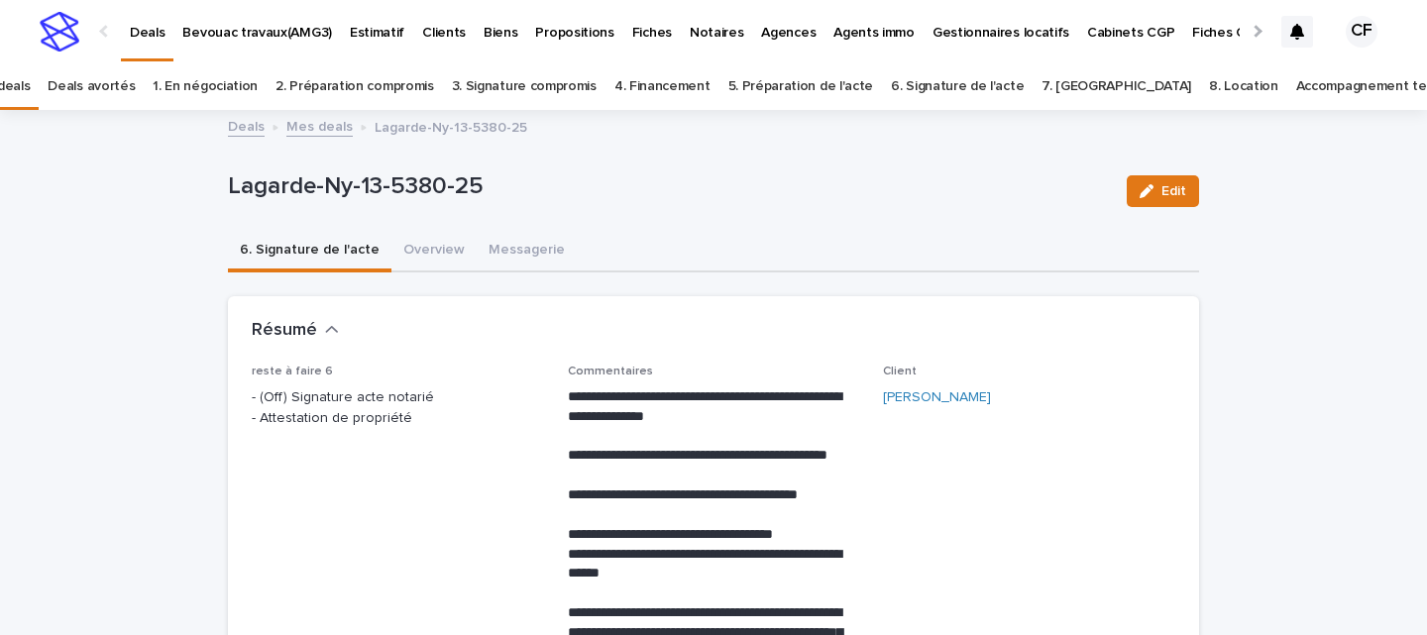
click at [70, 48] on img at bounding box center [60, 32] width 40 height 40
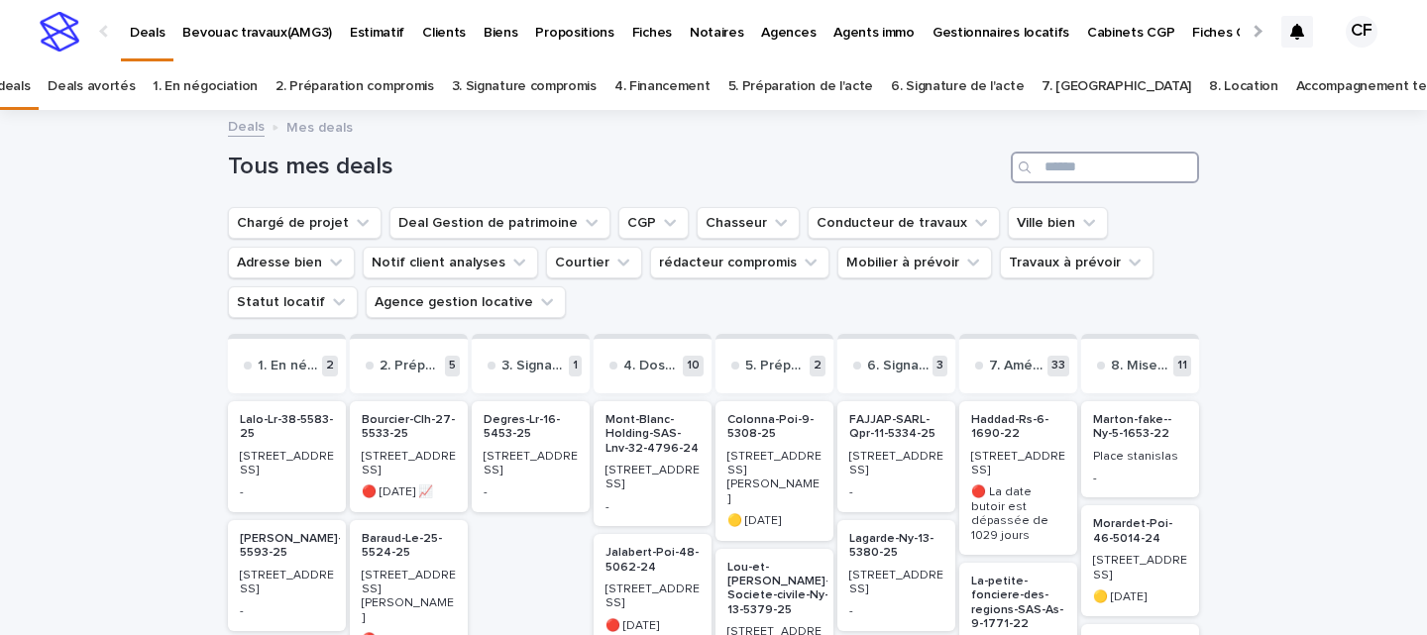
click at [1073, 161] on input "Search" at bounding box center [1105, 168] width 188 height 32
click at [919, 569] on p "[STREET_ADDRESS]" at bounding box center [896, 583] width 94 height 29
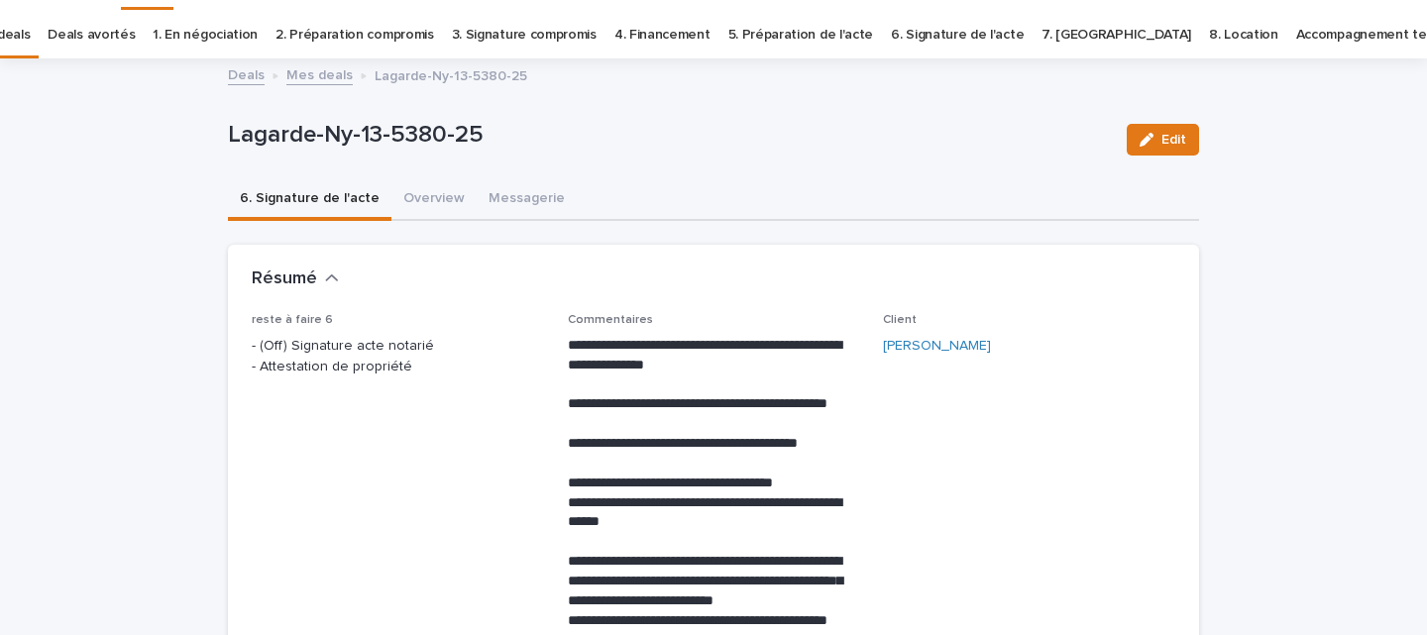
scroll to position [63, 0]
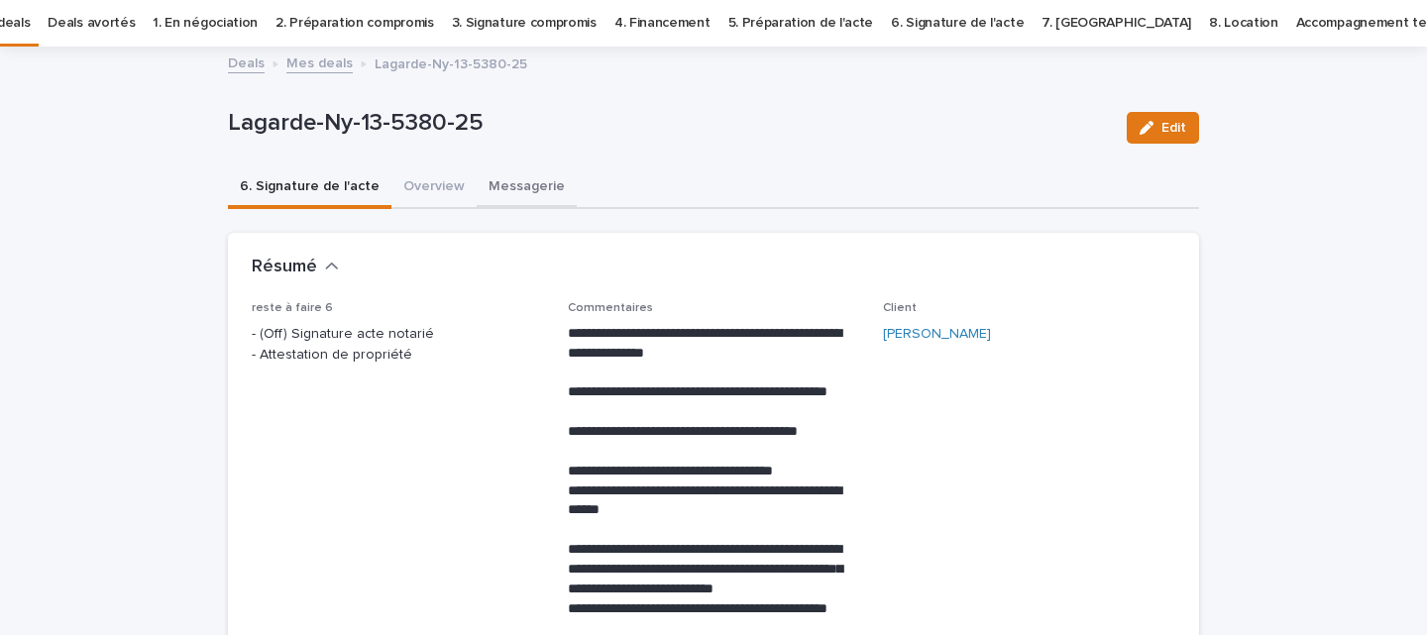
click at [488, 191] on button "Messagerie" at bounding box center [527, 188] width 100 height 42
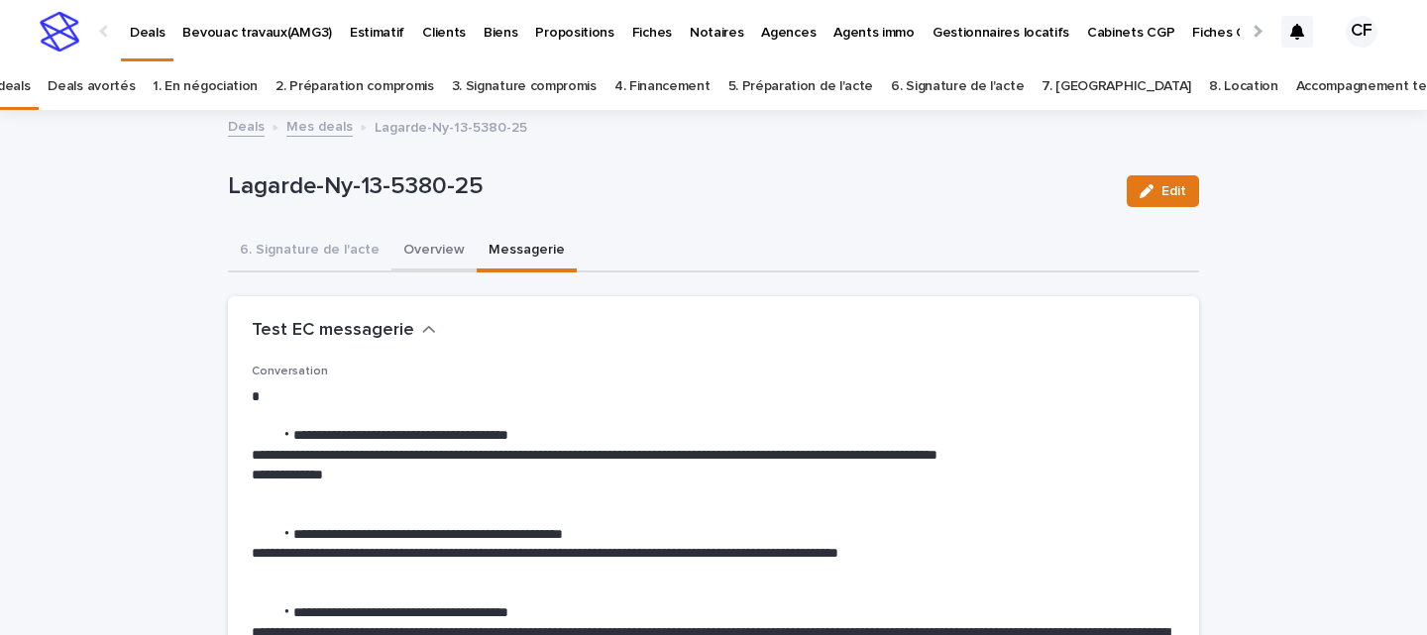
click at [409, 260] on button "Overview" at bounding box center [433, 252] width 85 height 42
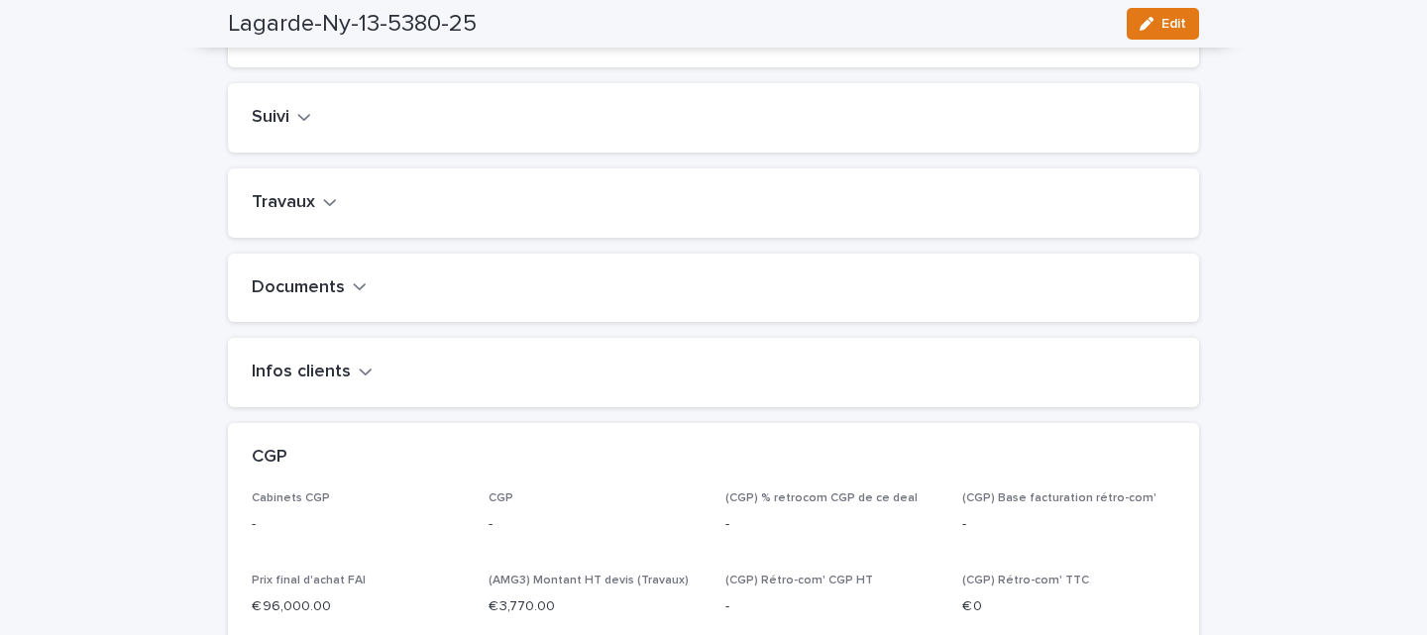
scroll to position [788, 0]
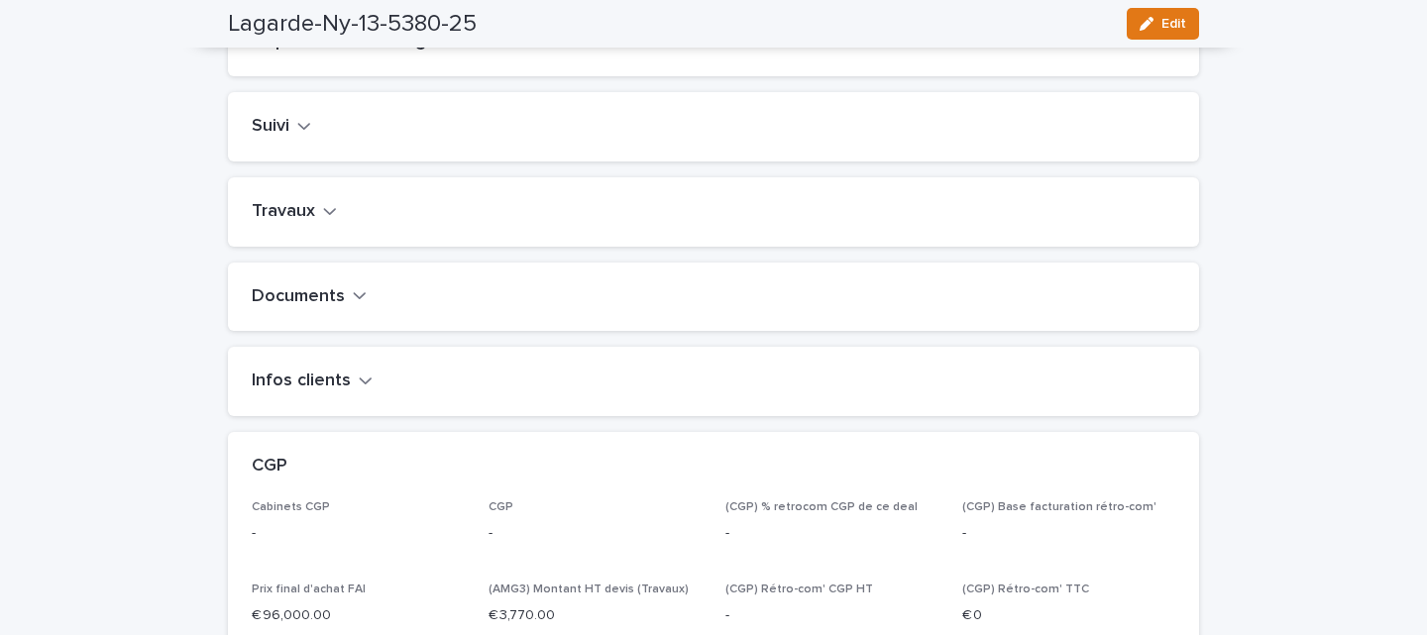
click at [317, 223] on button "Travaux" at bounding box center [294, 212] width 85 height 22
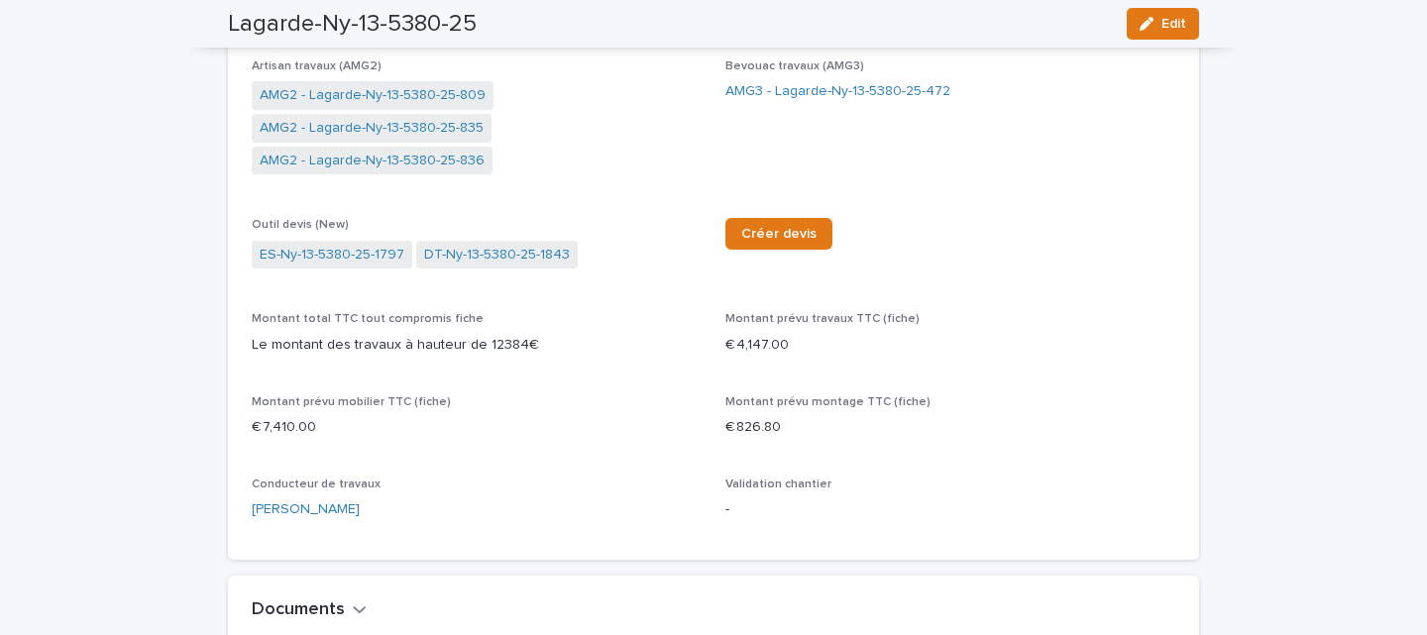
scroll to position [996, 0]
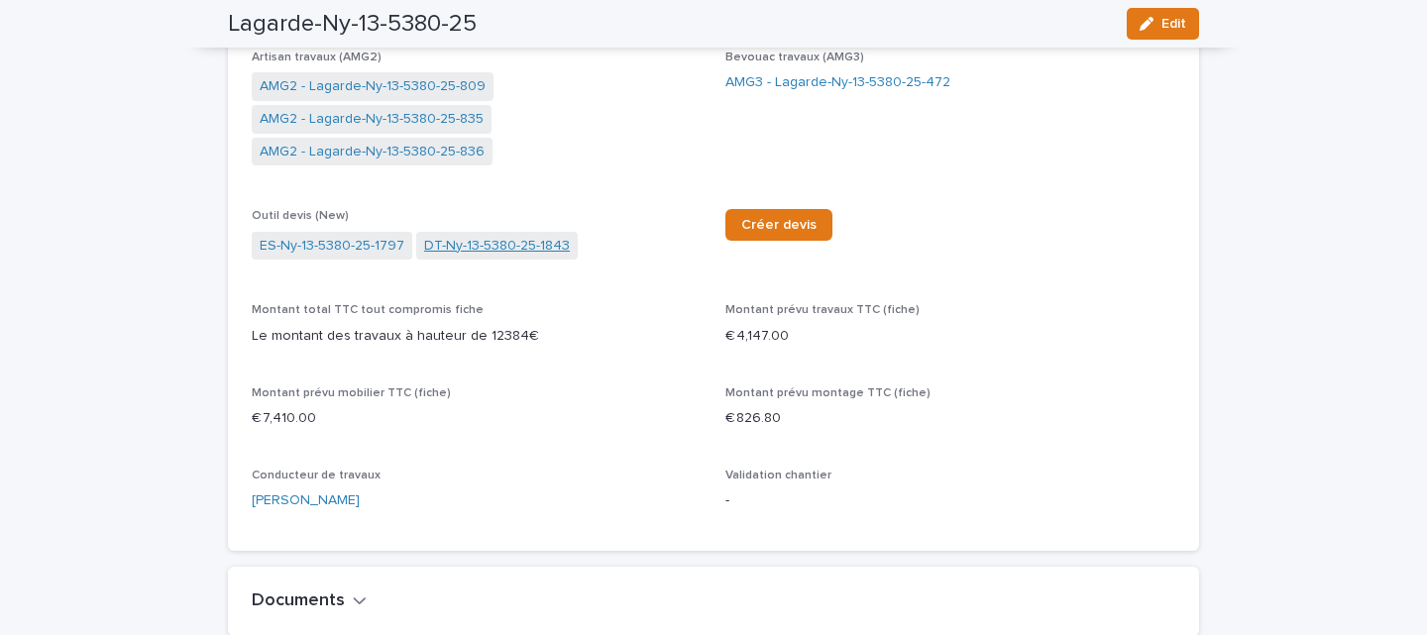
click at [445, 257] on link "DT-Ny-13-5380-25-1843" at bounding box center [497, 246] width 146 height 21
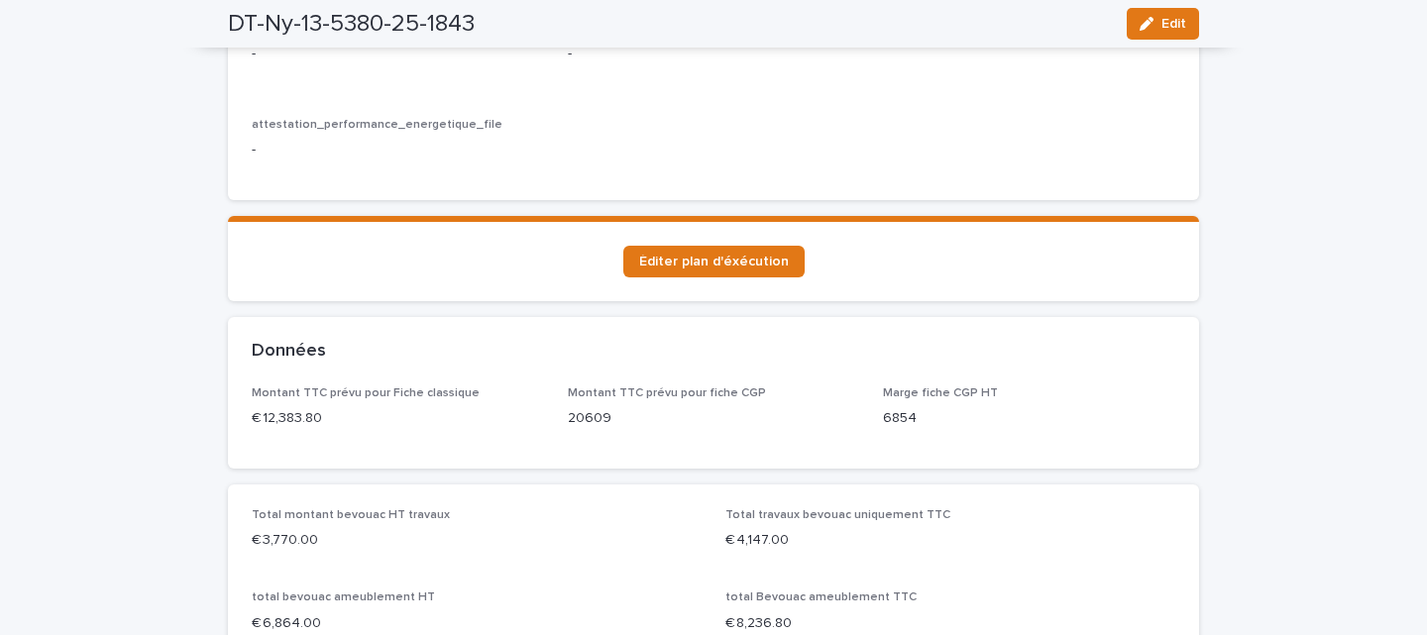
scroll to position [1277, 0]
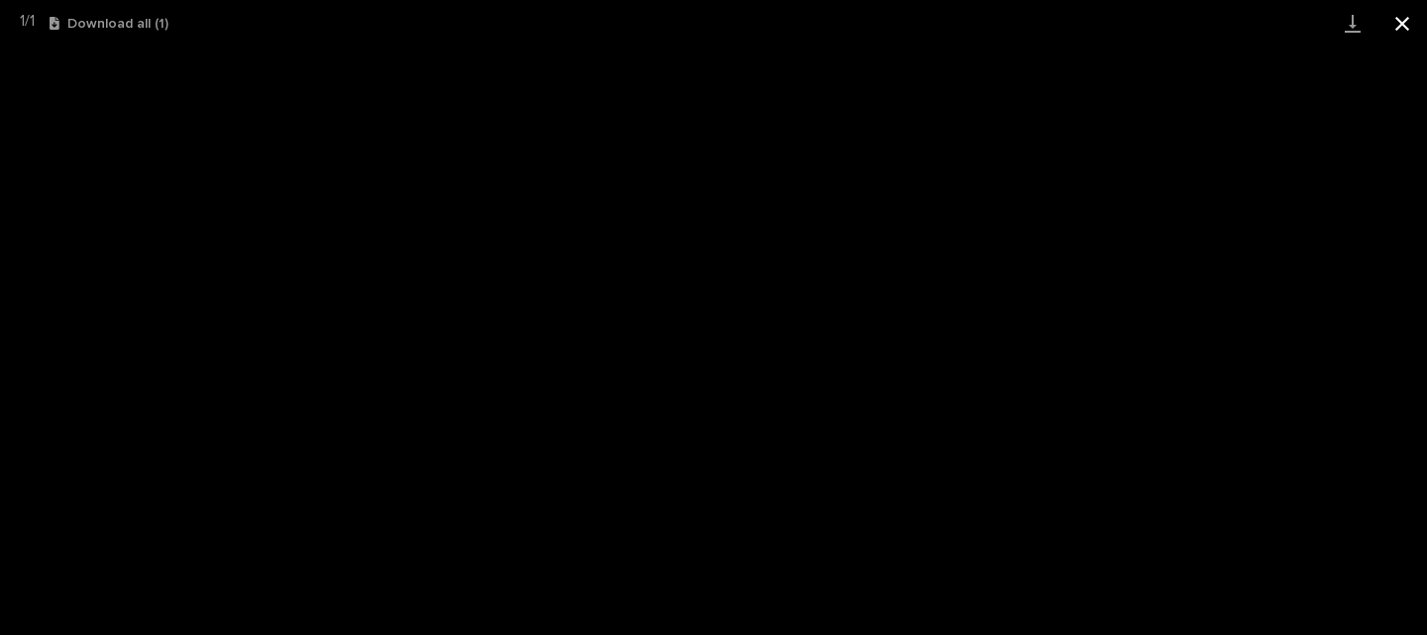
click at [1389, 32] on button "Close gallery" at bounding box center [1402, 23] width 50 height 47
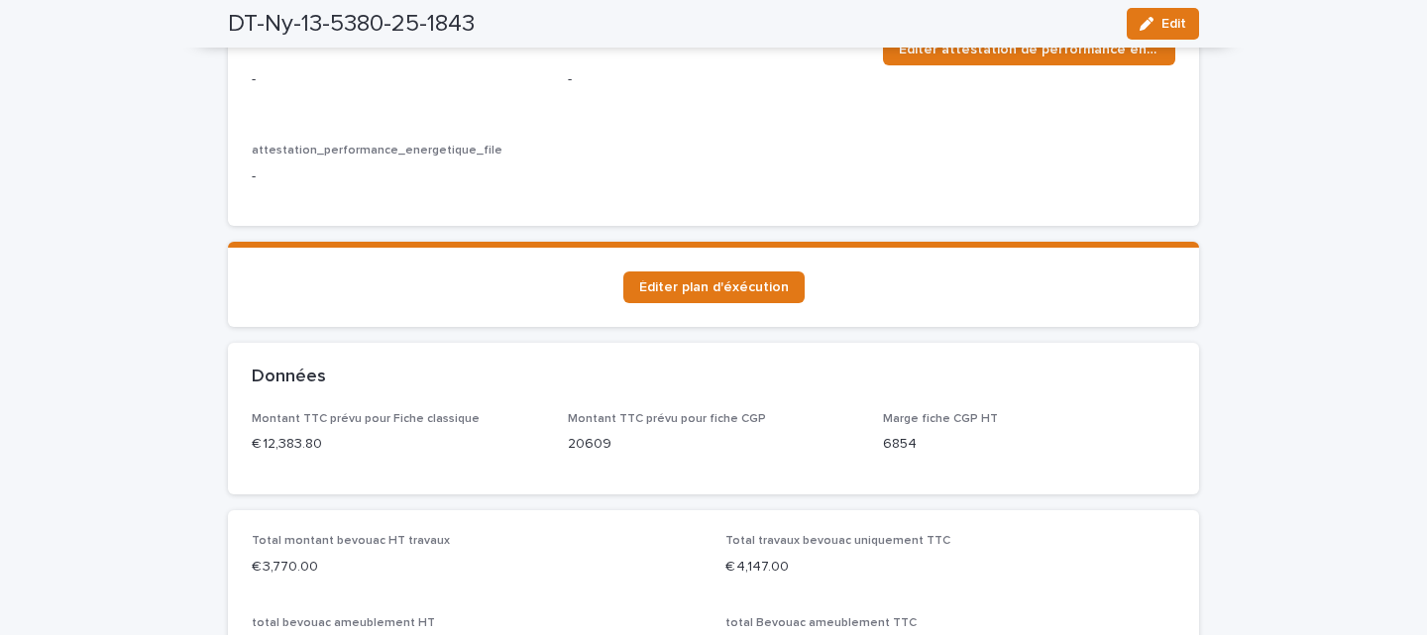
scroll to position [0, 0]
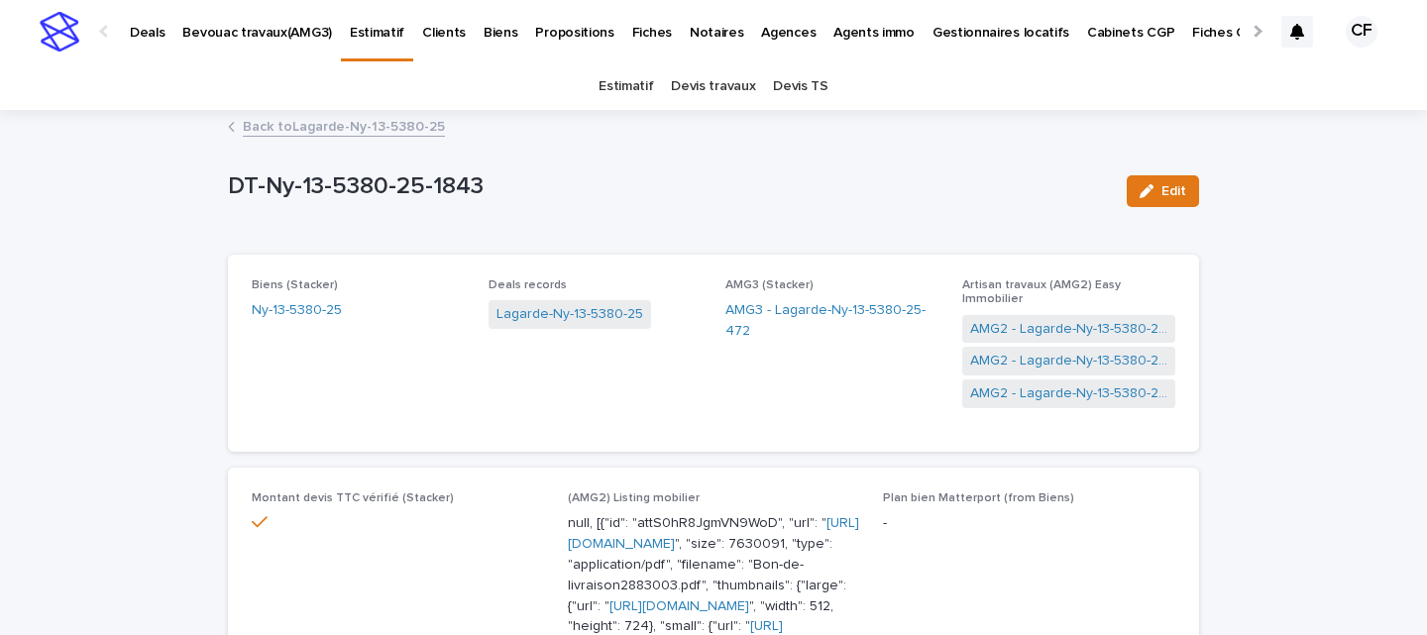
click at [403, 128] on link "Back to Lagarde-Ny-13-5380-25" at bounding box center [344, 125] width 202 height 23
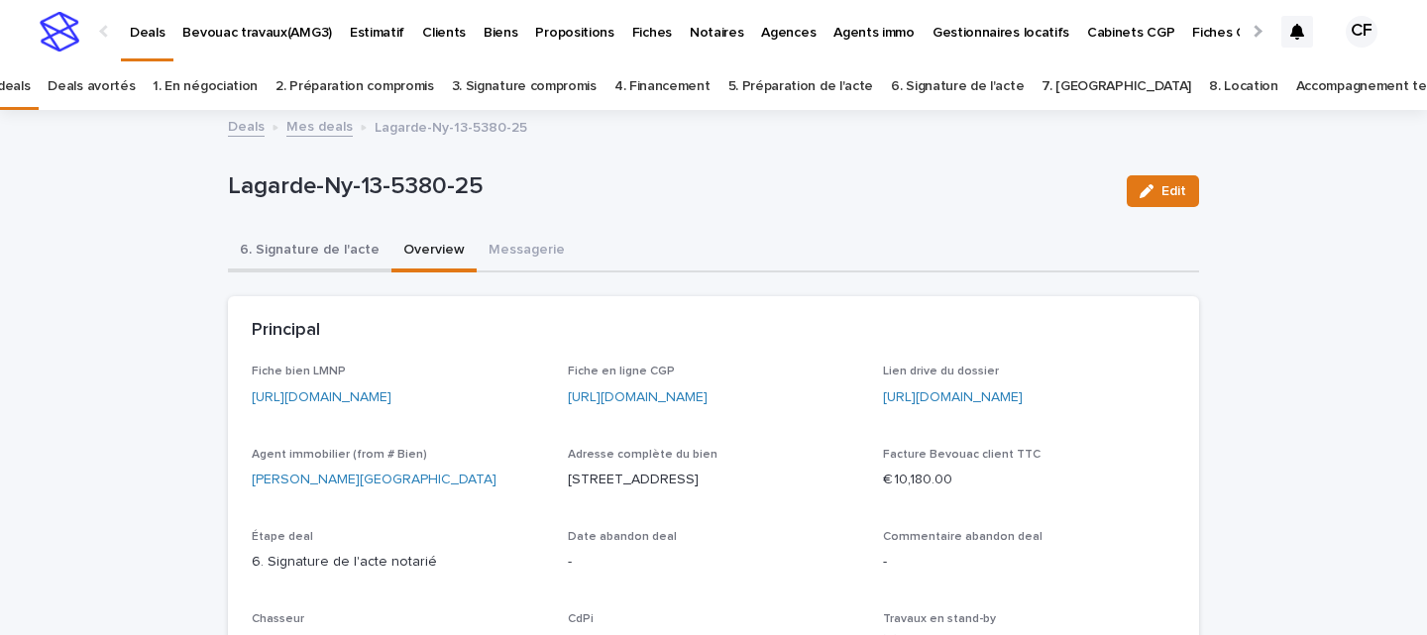
click at [317, 264] on button "6. Signature de l'acte" at bounding box center [309, 252] width 163 height 42
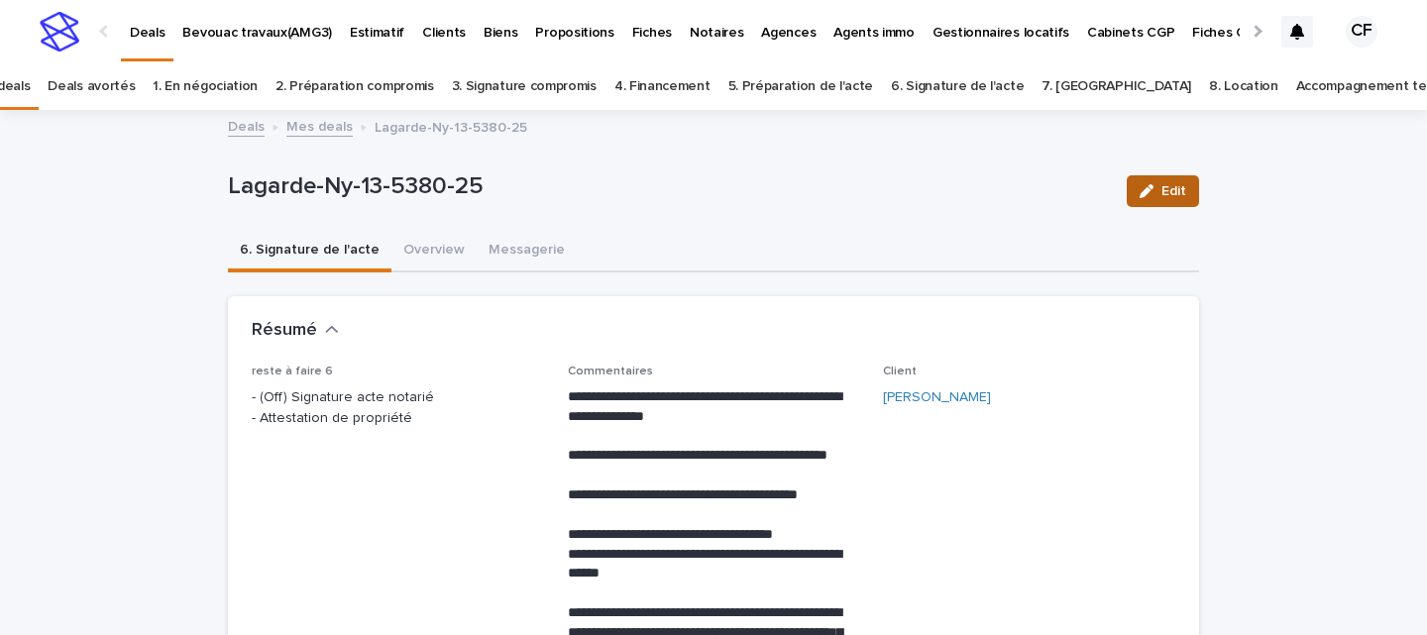
click at [1167, 188] on span "Edit" at bounding box center [1173, 191] width 25 height 14
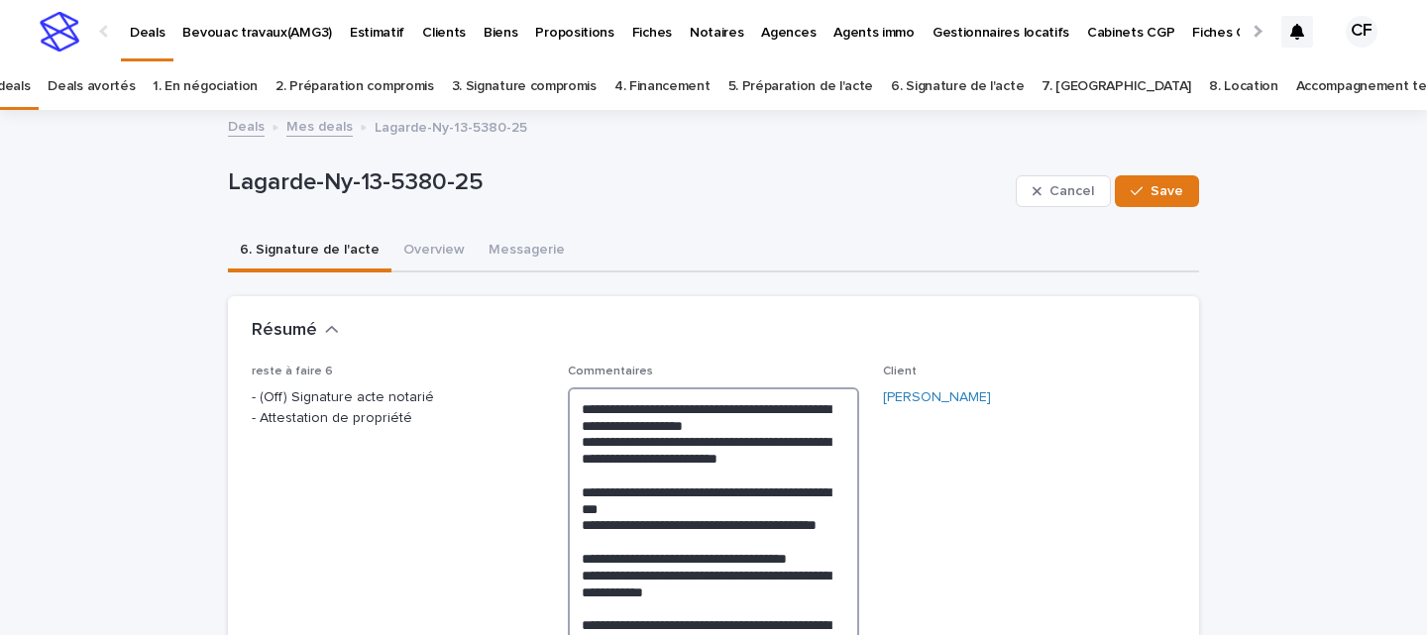
drag, startPoint x: 804, startPoint y: 465, endPoint x: 555, endPoint y: 405, distance: 255.7
type textarea "**********"
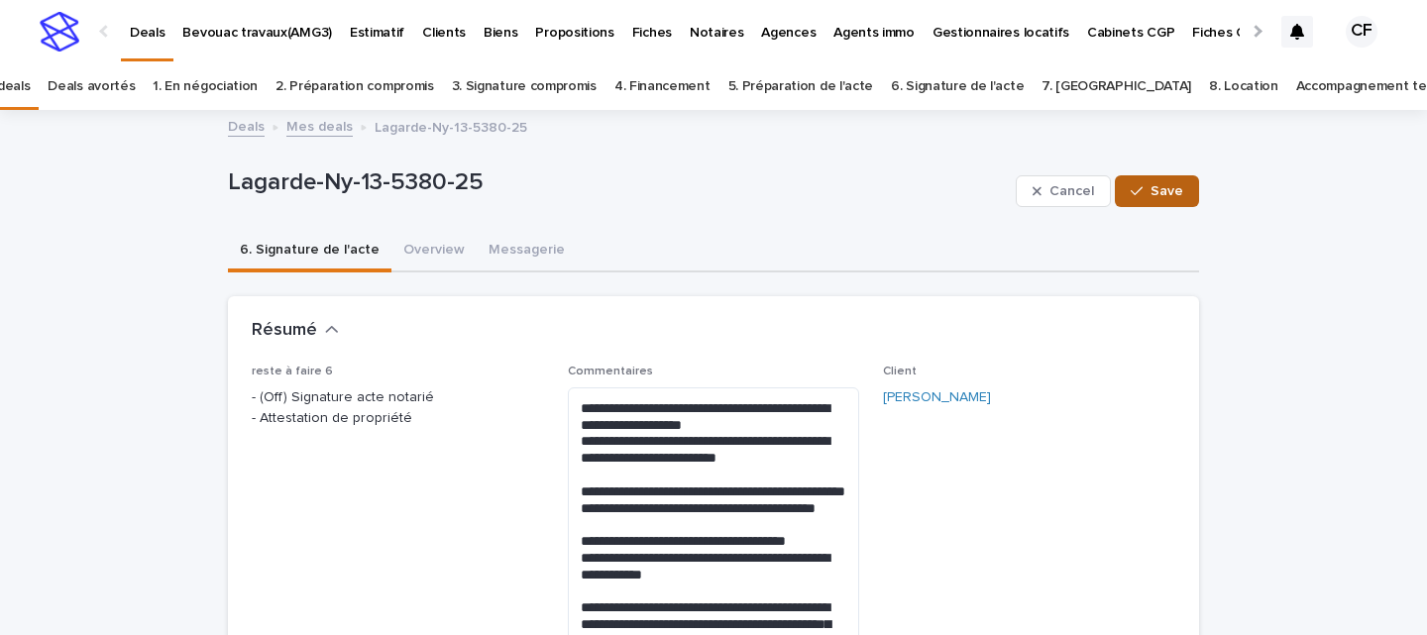
click at [1145, 190] on div "button" at bounding box center [1141, 191] width 20 height 14
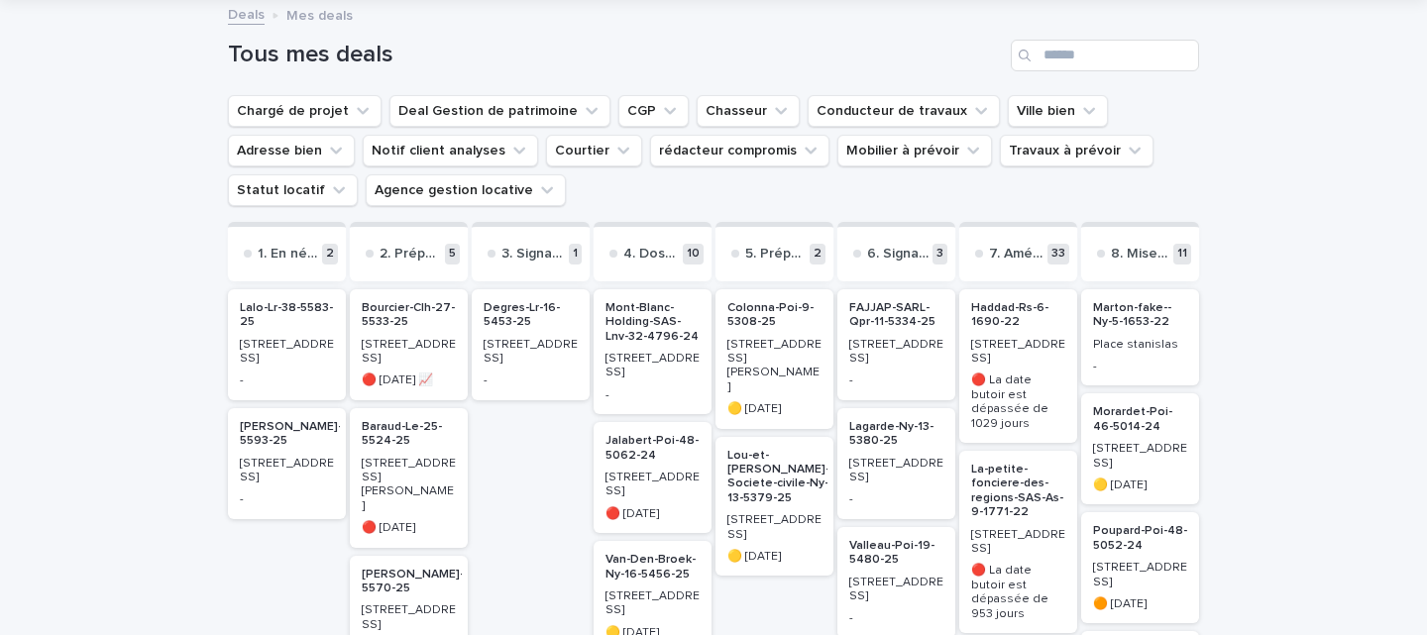
scroll to position [147, 0]
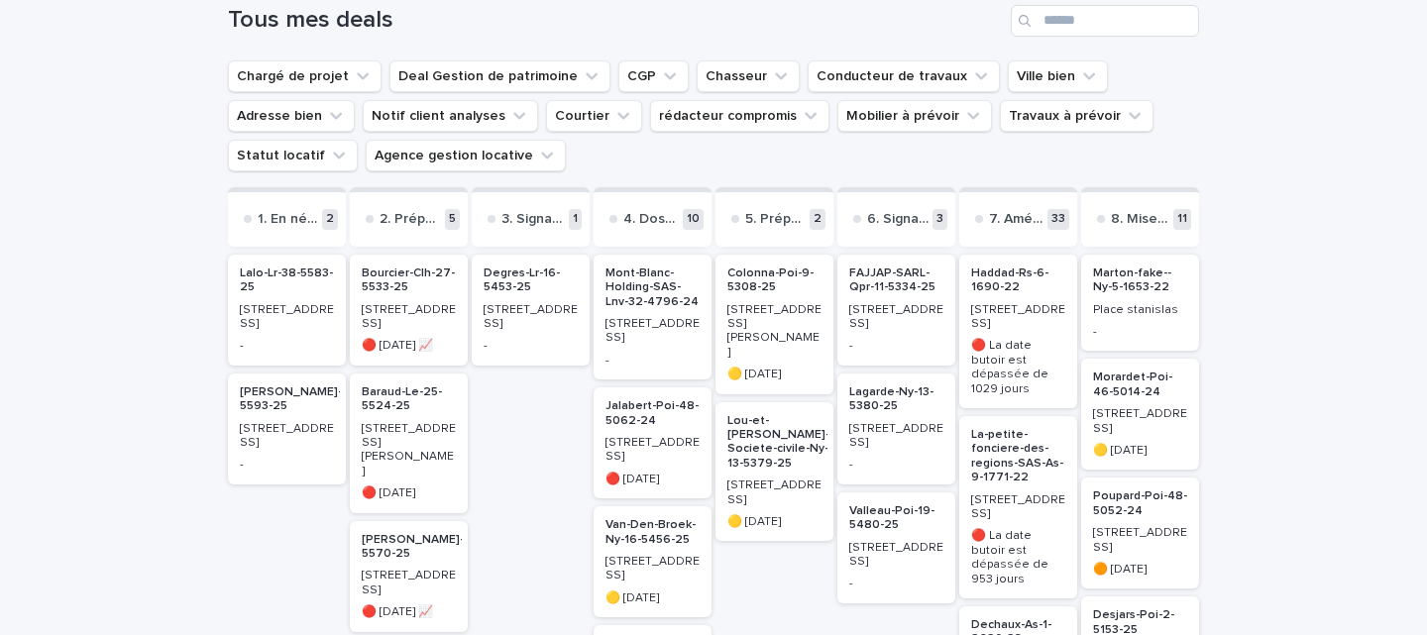
click at [866, 304] on div "[STREET_ADDRESS]" at bounding box center [896, 315] width 94 height 33
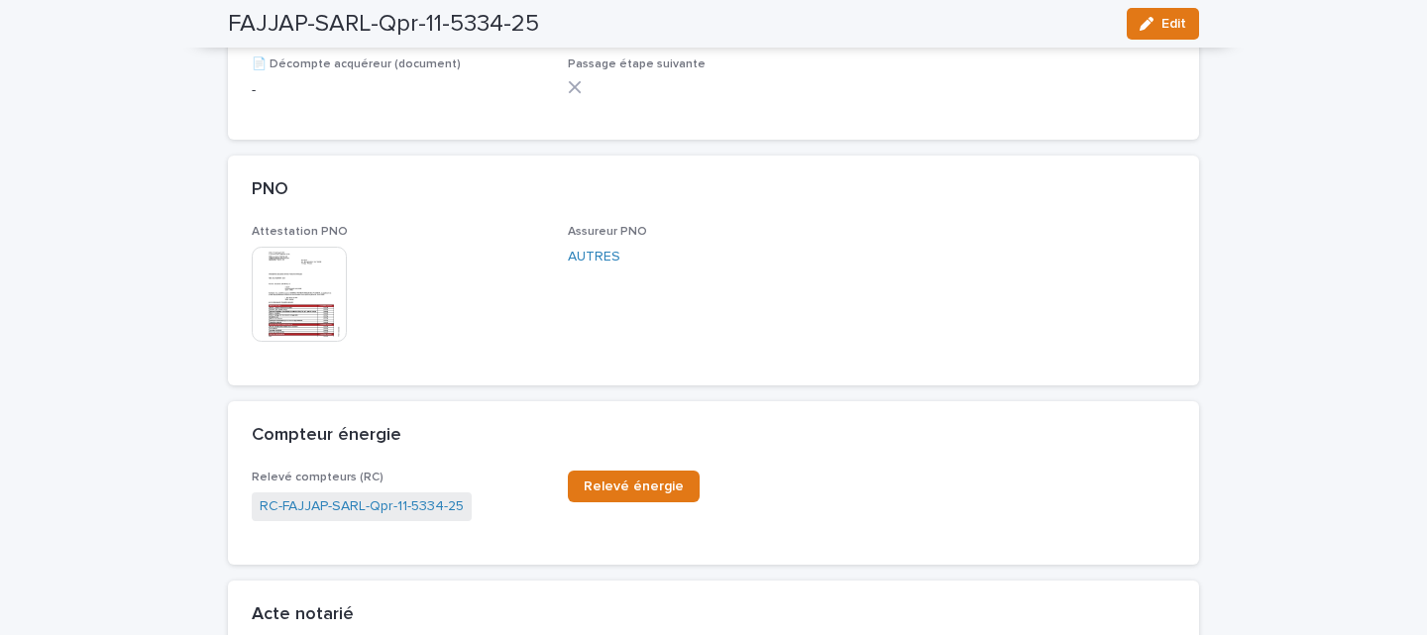
scroll to position [566, 0]
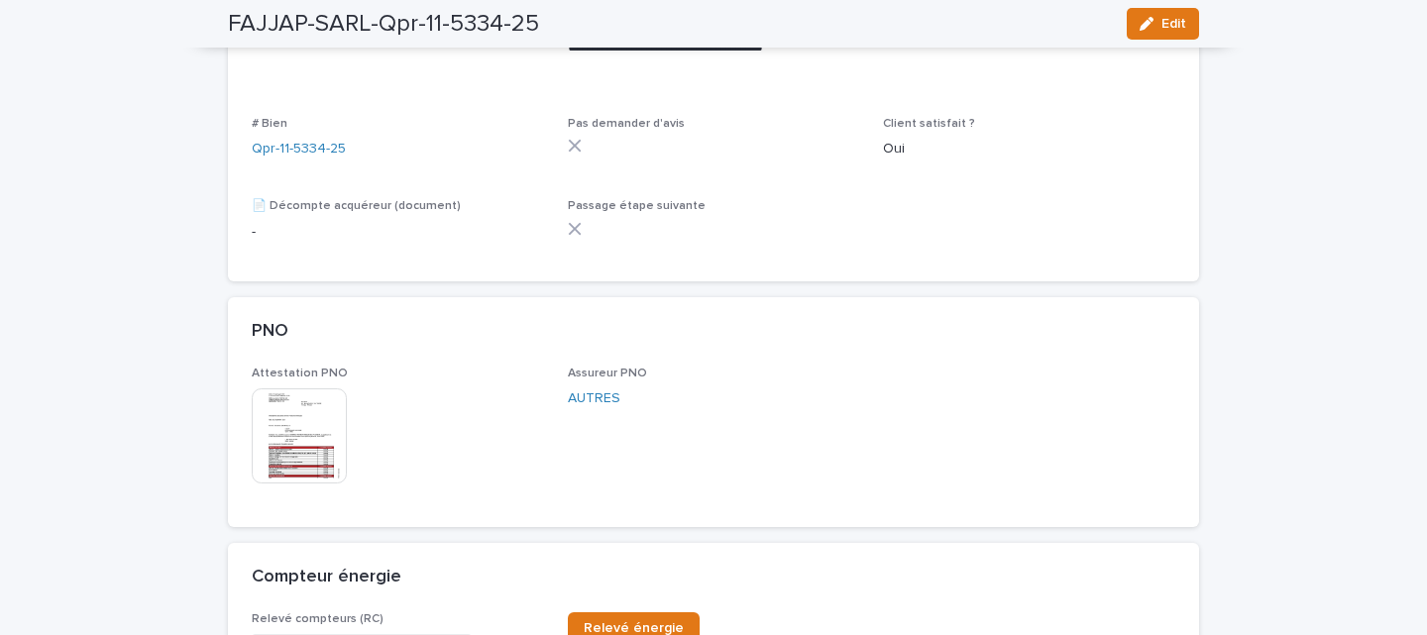
click at [1179, 5] on div "FAJJAP-SARL-Qpr-11-5334-25 Edit" at bounding box center [713, 24] width 971 height 48
click at [1166, 24] on span "Edit" at bounding box center [1173, 24] width 25 height 14
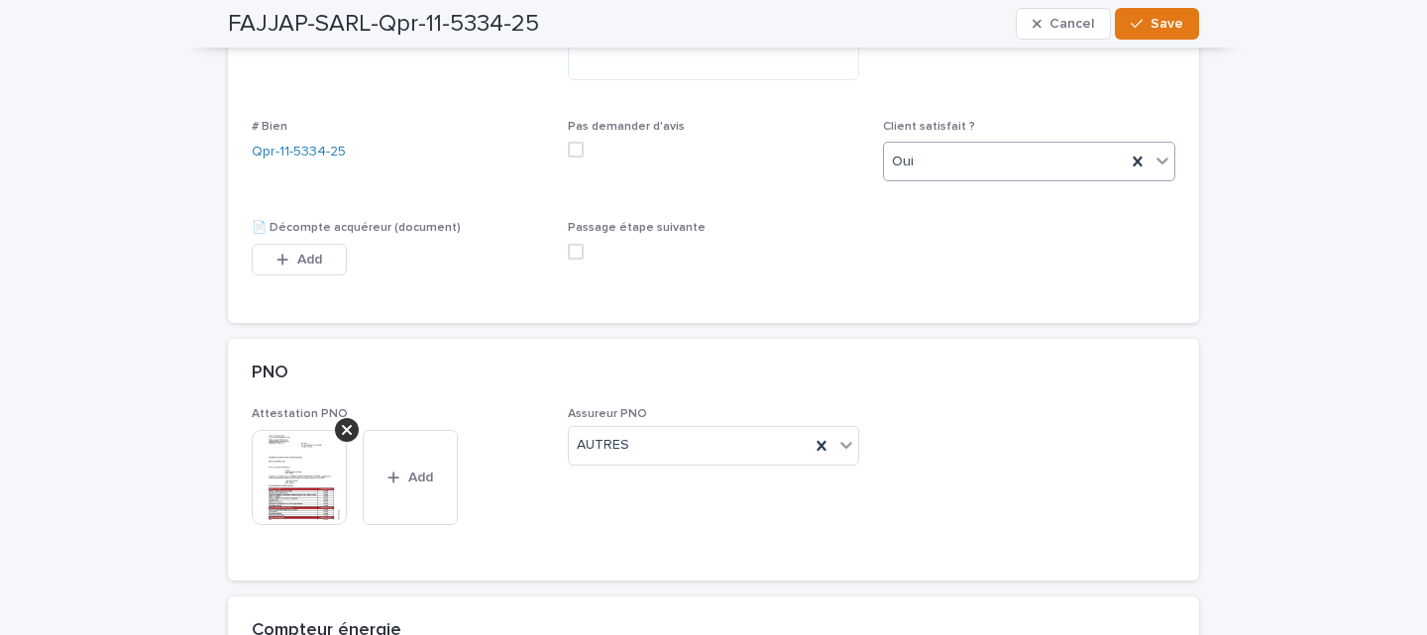
scroll to position [232, 0]
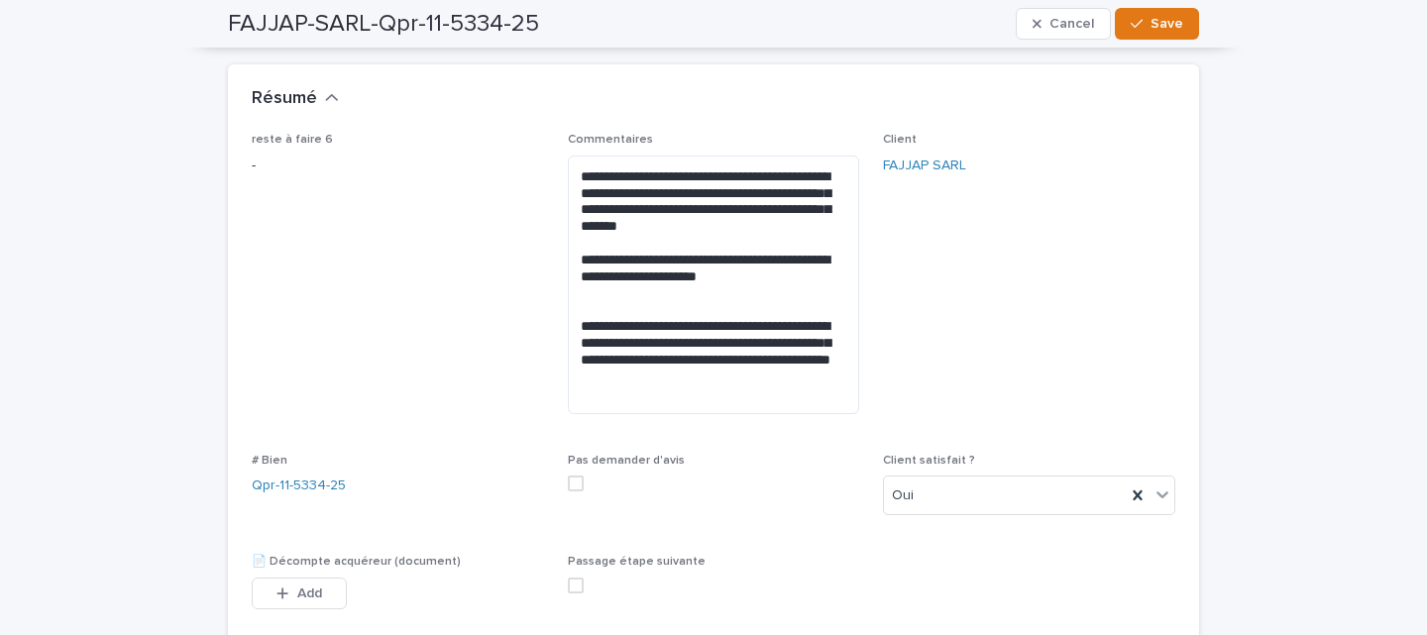
click at [574, 582] on span at bounding box center [576, 586] width 16 height 16
click at [1149, 39] on button "Save" at bounding box center [1157, 24] width 84 height 32
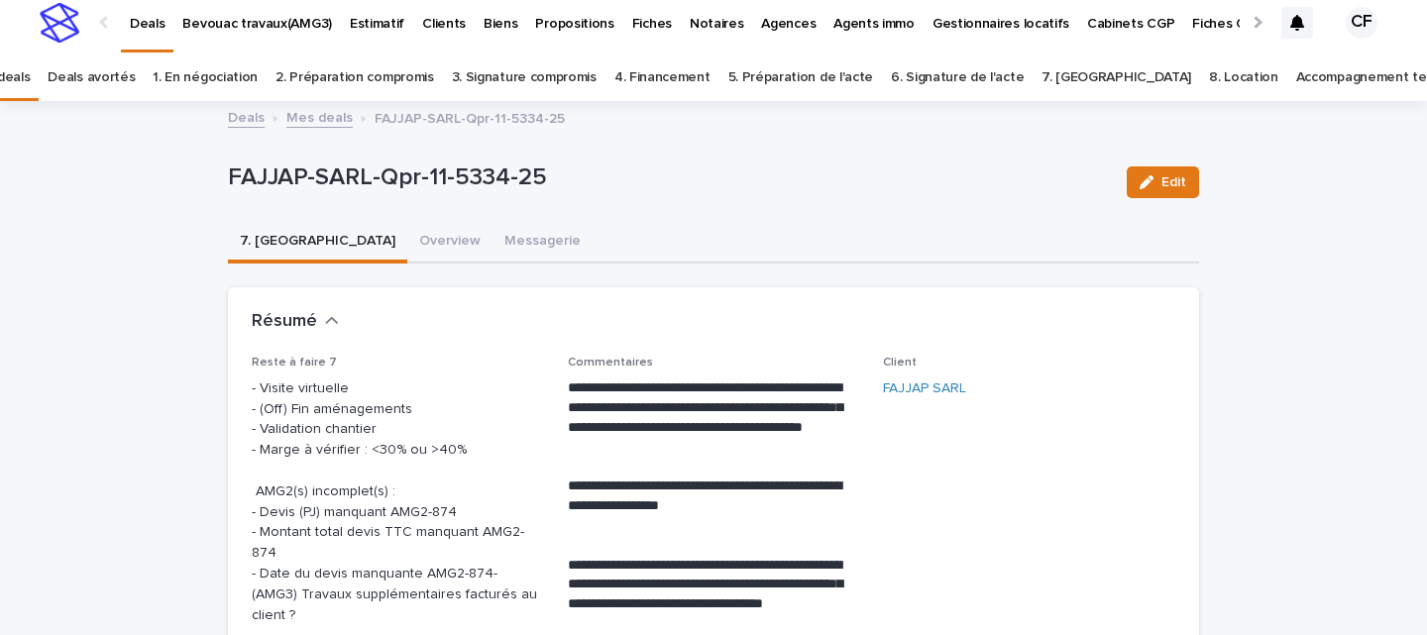
scroll to position [0, 0]
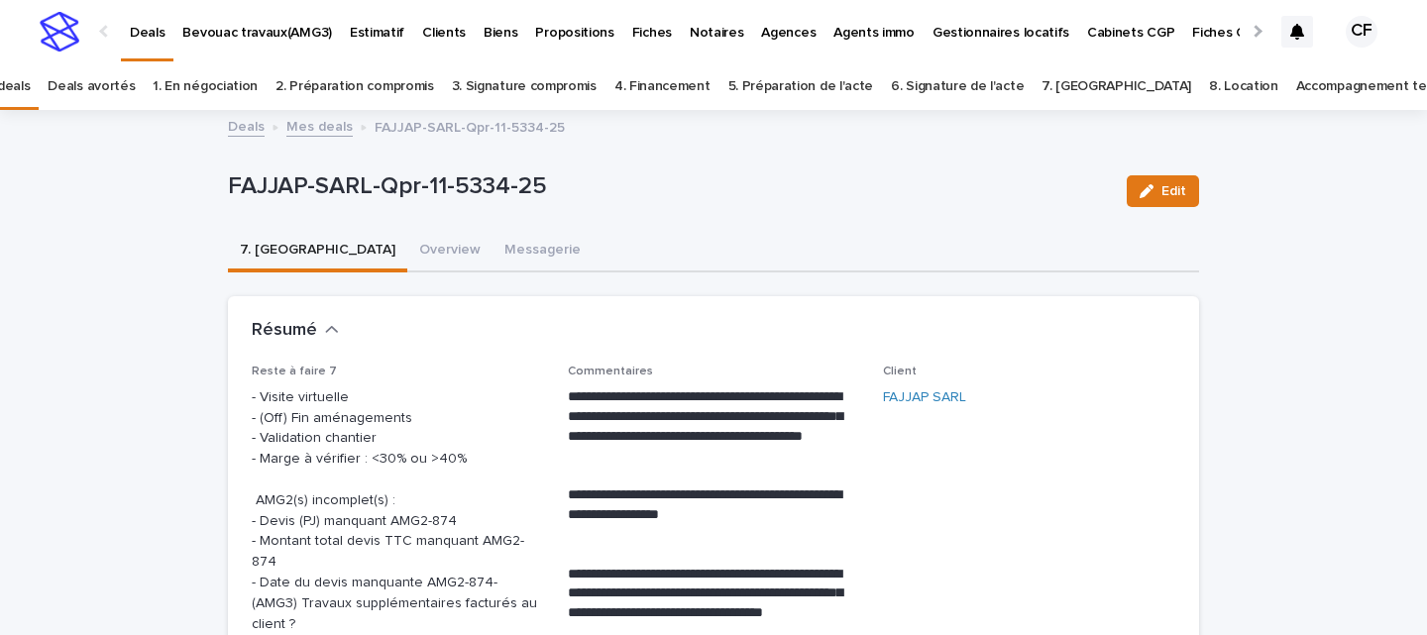
click at [67, 41] on img at bounding box center [60, 32] width 40 height 40
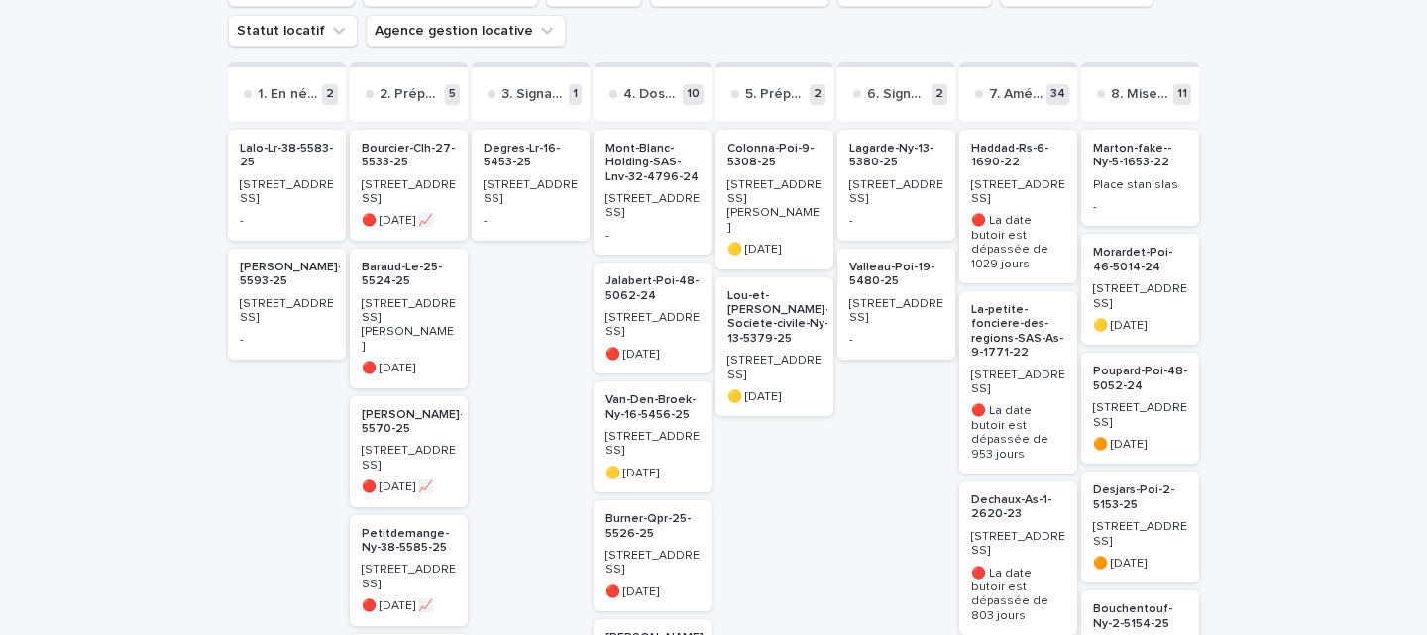
scroll to position [220, 0]
